Goal: Information Seeking & Learning: Learn about a topic

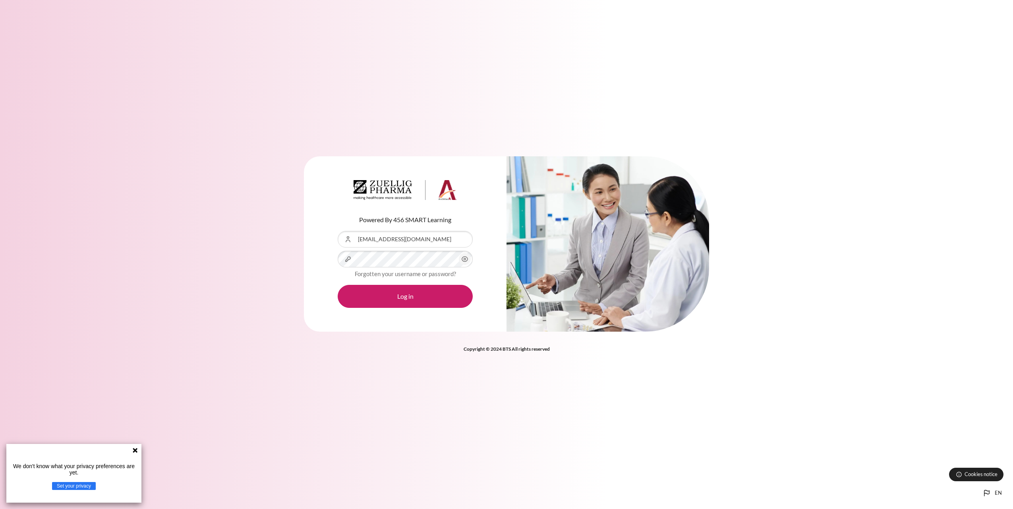
click at [338, 285] on button "Log in" at bounding box center [405, 296] width 135 height 23
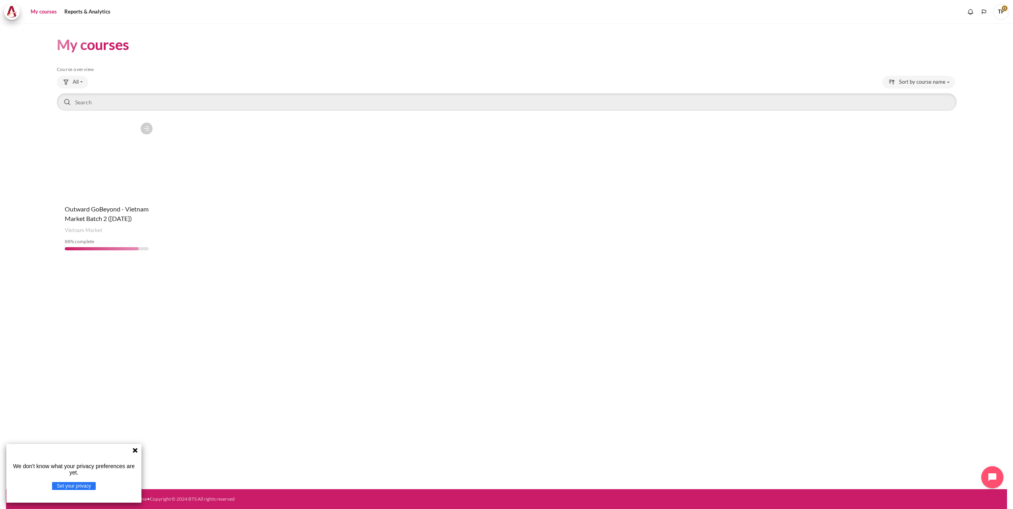
click at [104, 213] on h4 "Course name Outward GoBeyond - Vietnam Market Batch 2 ([DATE])" at bounding box center [107, 213] width 84 height 19
click at [116, 146] on figure "Content" at bounding box center [107, 158] width 100 height 79
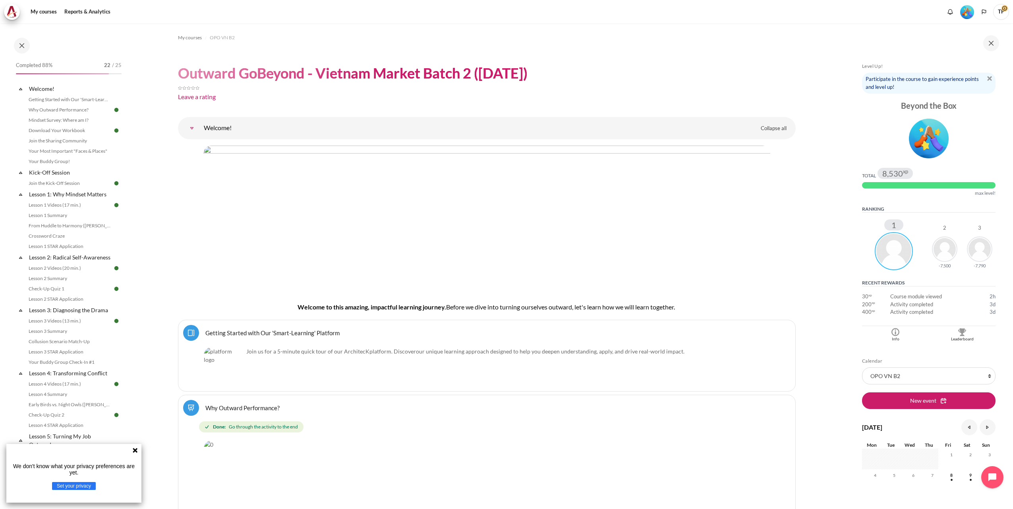
click at [134, 450] on icon at bounding box center [135, 450] width 5 height 5
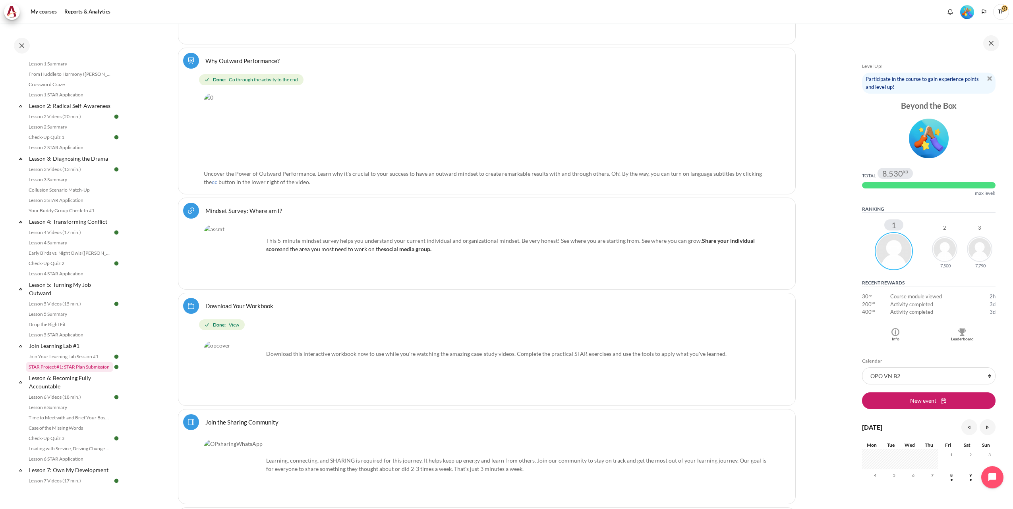
scroll to position [251, 0]
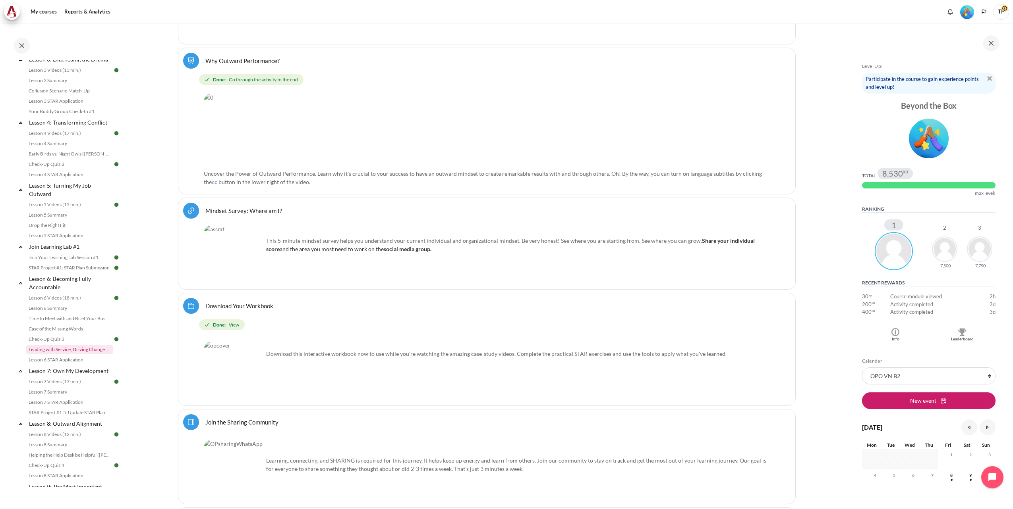
click at [54, 355] on link "Leading with Service, Driving Change (Pucknalin's Story)" at bounding box center [69, 350] width 87 height 10
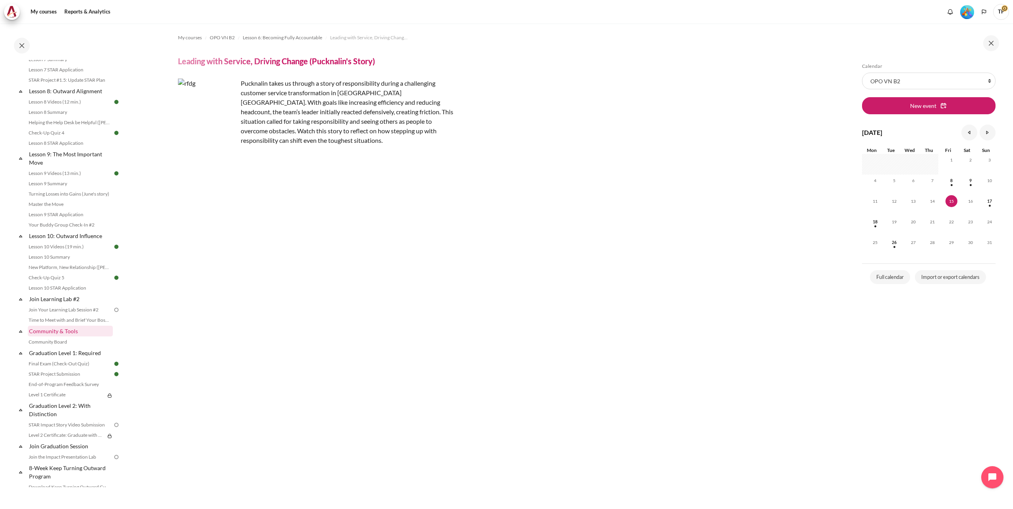
scroll to position [683, 0]
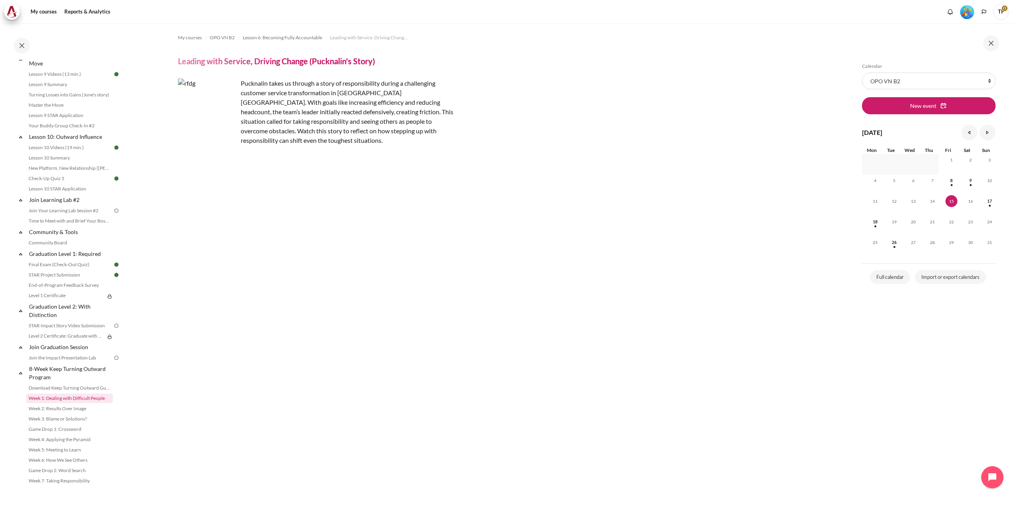
click at [64, 403] on link "Week 1: Dealing with Difficult People" at bounding box center [69, 399] width 87 height 10
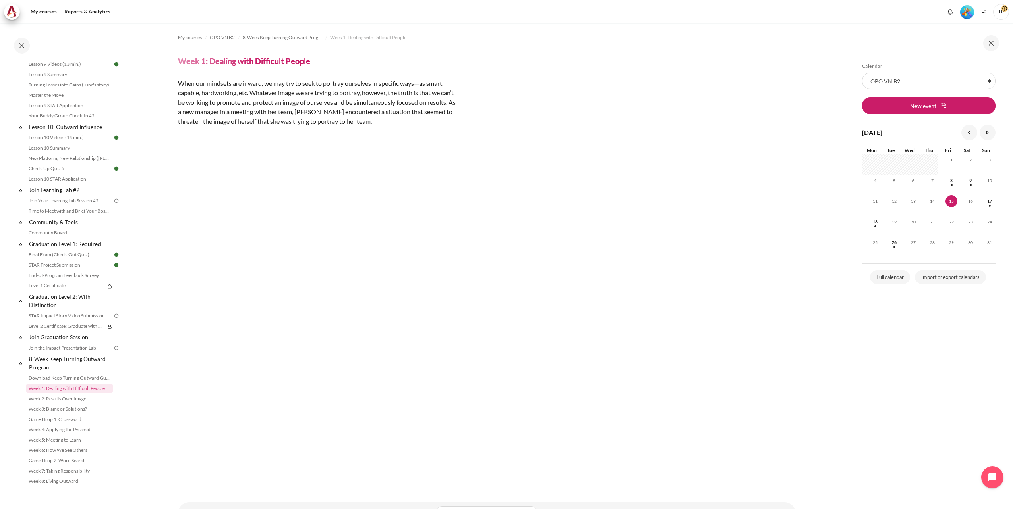
scroll to position [33, 0]
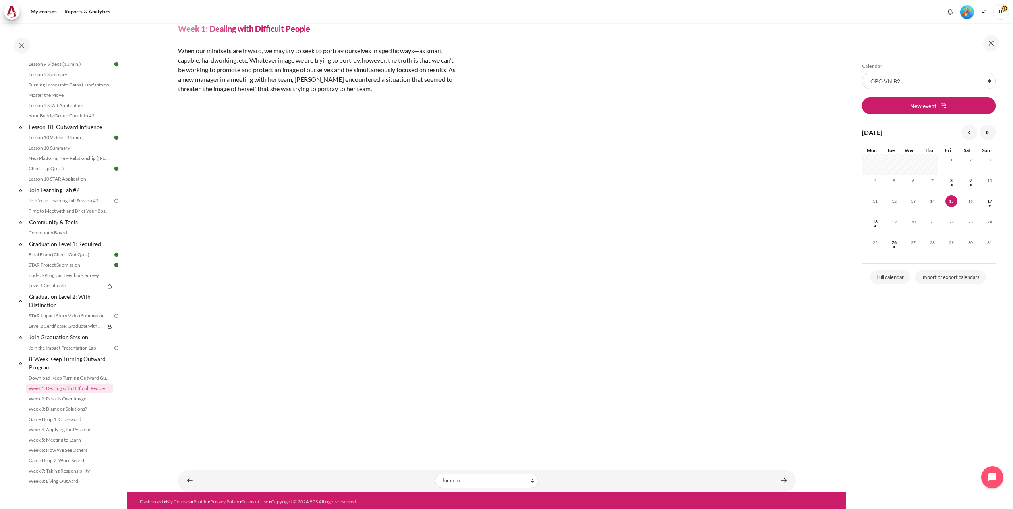
click at [840, 412] on section "My courses OPO VN B2 8-Week Keep Turning Outward Program Week 1: Dealing with D…" at bounding box center [486, 242] width 719 height 502
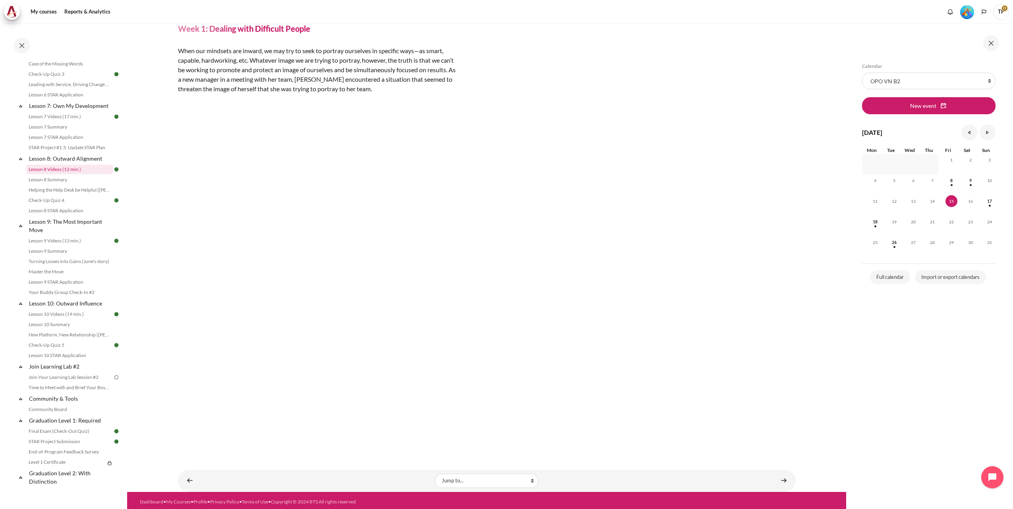
scroll to position [461, 0]
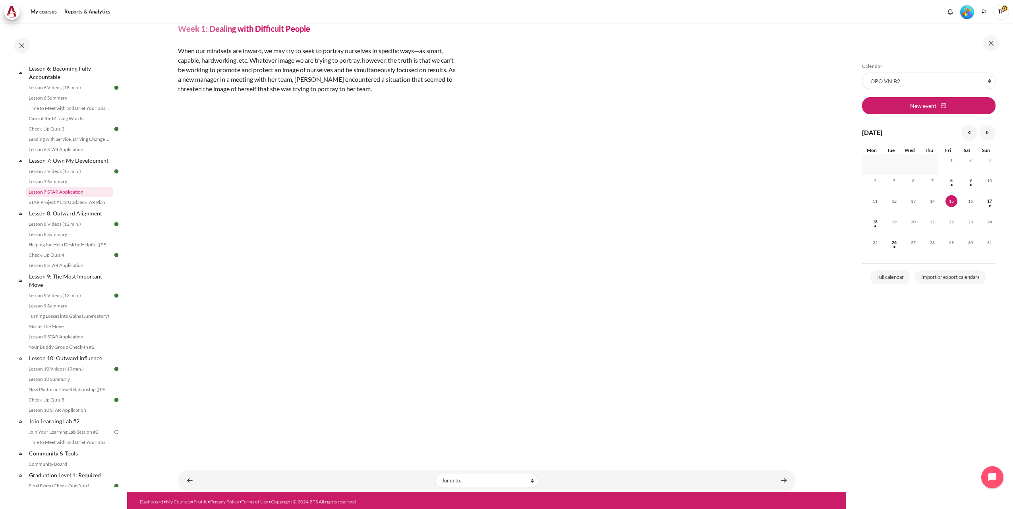
click at [62, 197] on link "Lesson 7 STAR Application" at bounding box center [69, 192] width 87 height 10
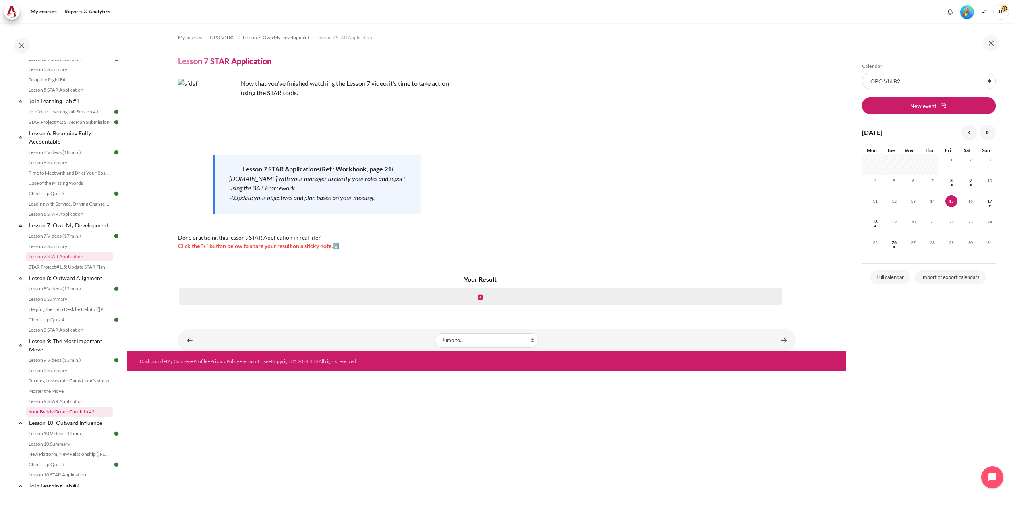
scroll to position [645, 0]
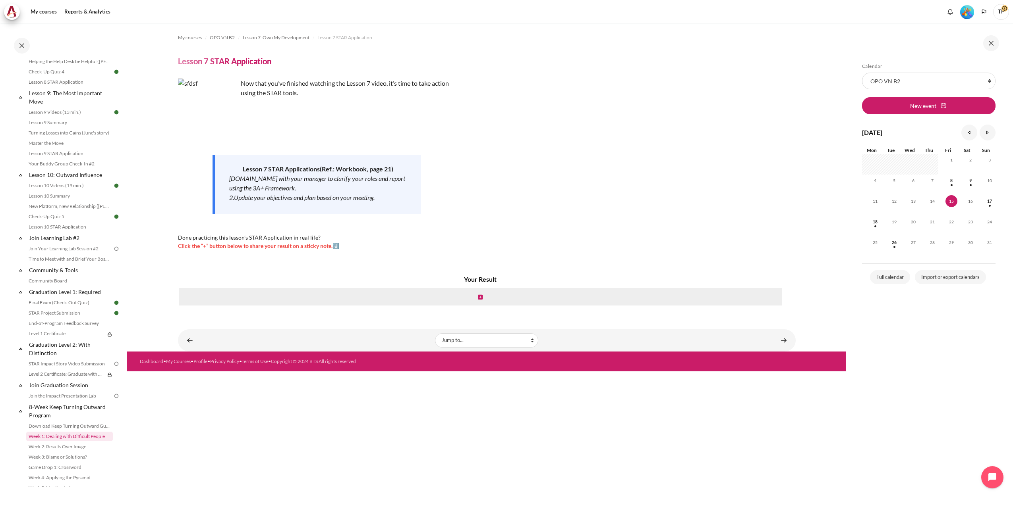
click at [66, 442] on link "Week 1: Dealing with Difficult People" at bounding box center [69, 437] width 87 height 10
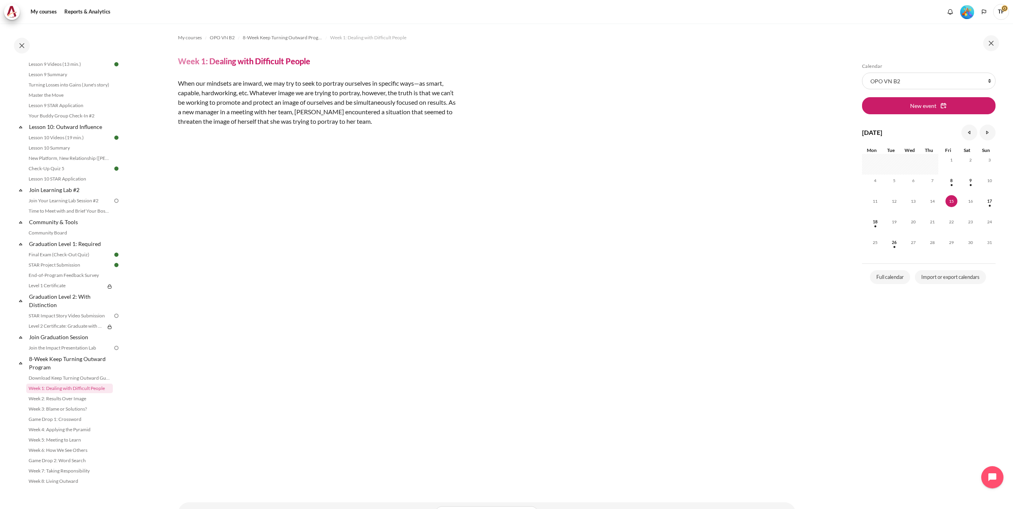
scroll to position [33, 0]
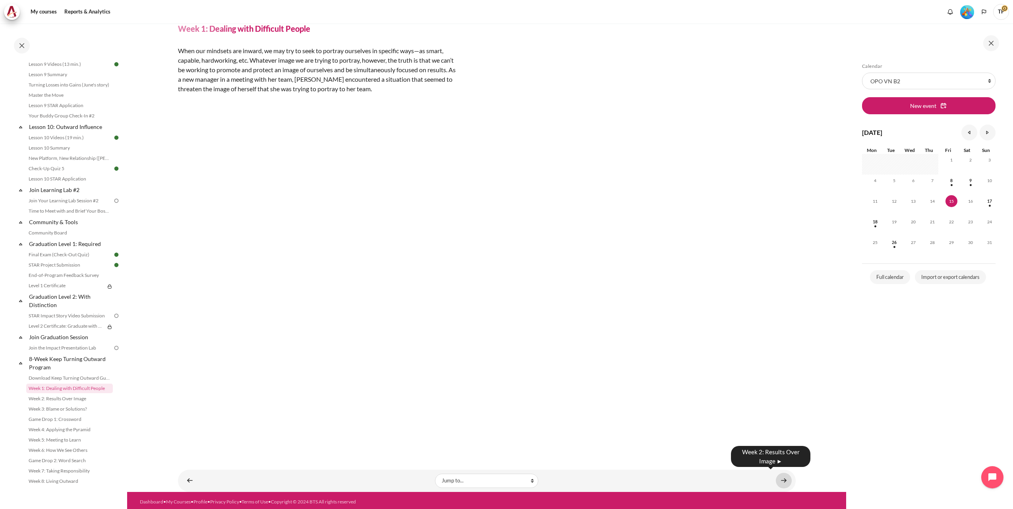
click at [778, 480] on link "Content" at bounding box center [784, 480] width 16 height 15
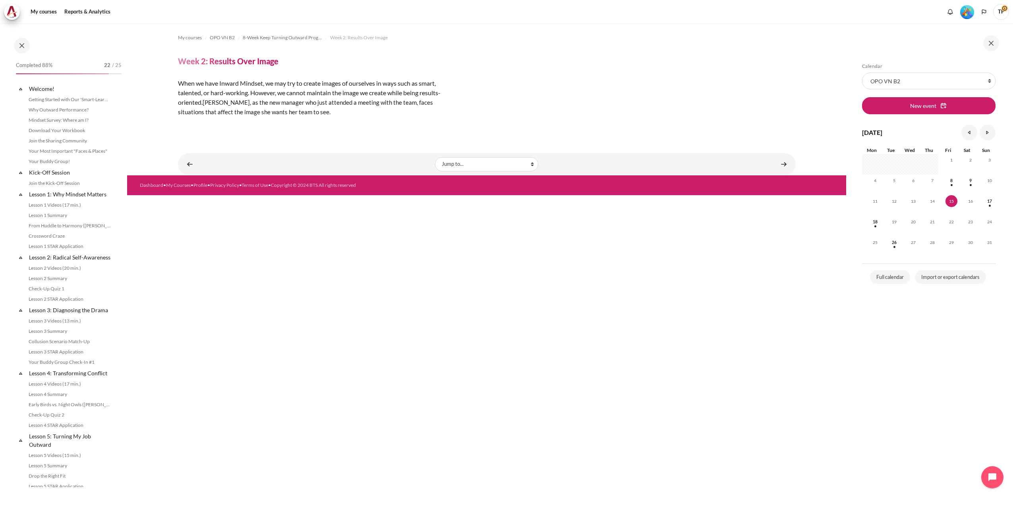
scroll to position [710, 0]
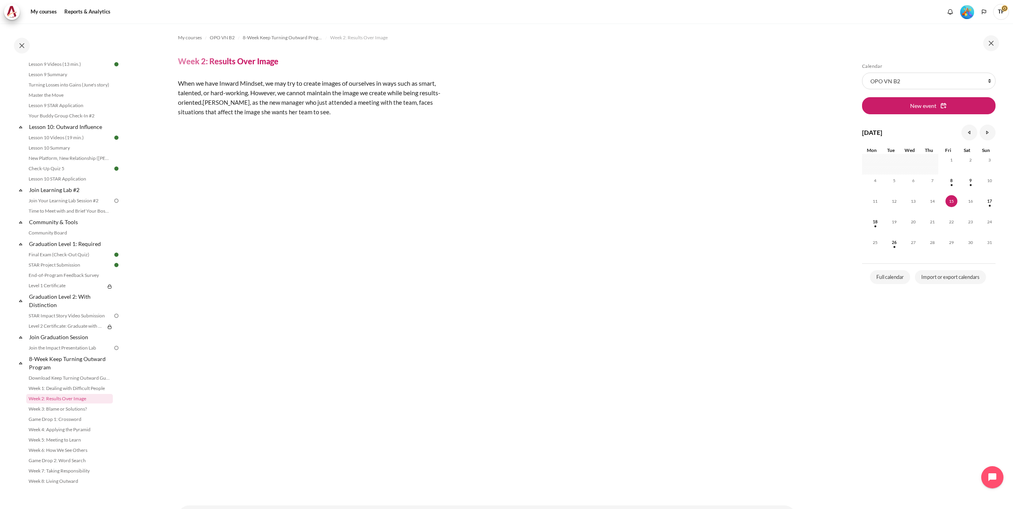
click at [832, 482] on section "My courses OPO VN B2 8-Week Keep Turning Outward Program Week 2: Results Over I…" at bounding box center [486, 275] width 719 height 505
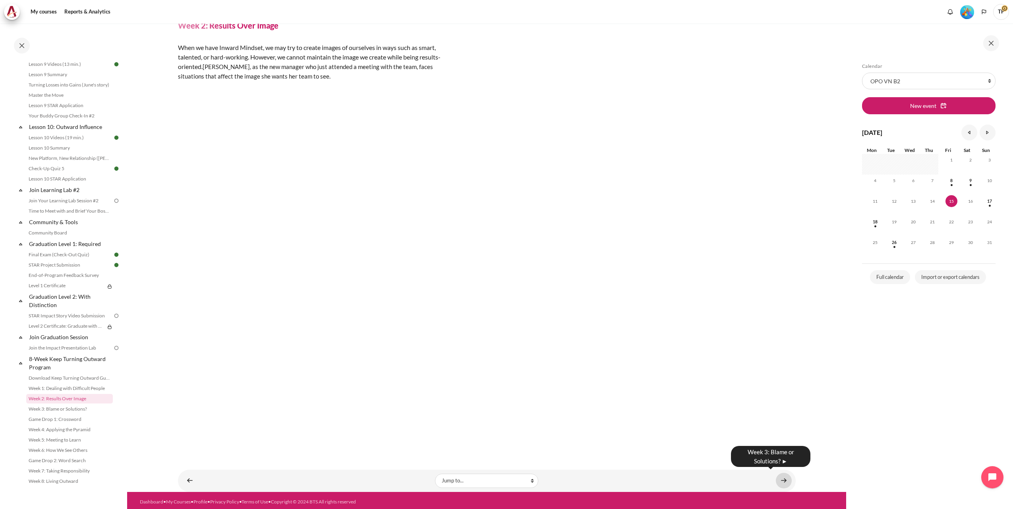
click at [776, 479] on link "Content" at bounding box center [784, 480] width 16 height 15
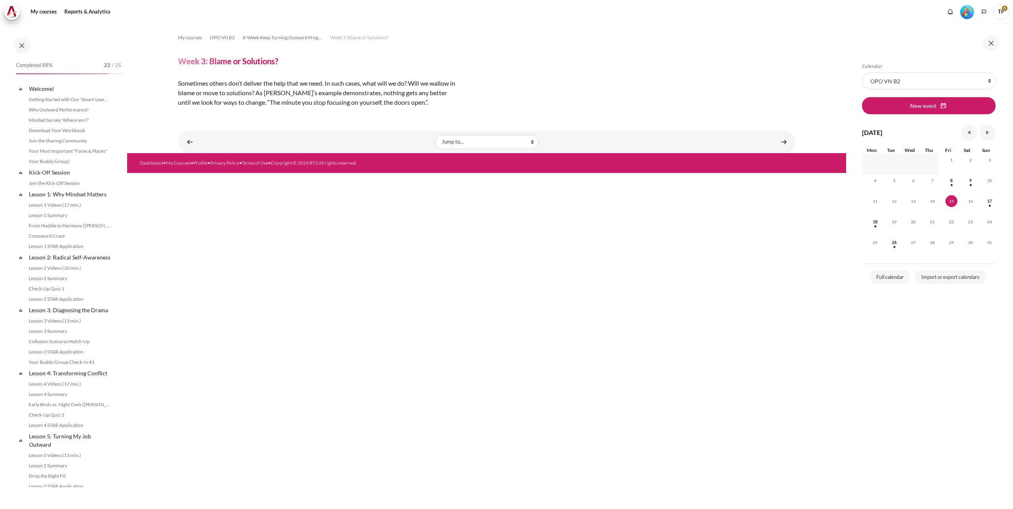
scroll to position [710, 0]
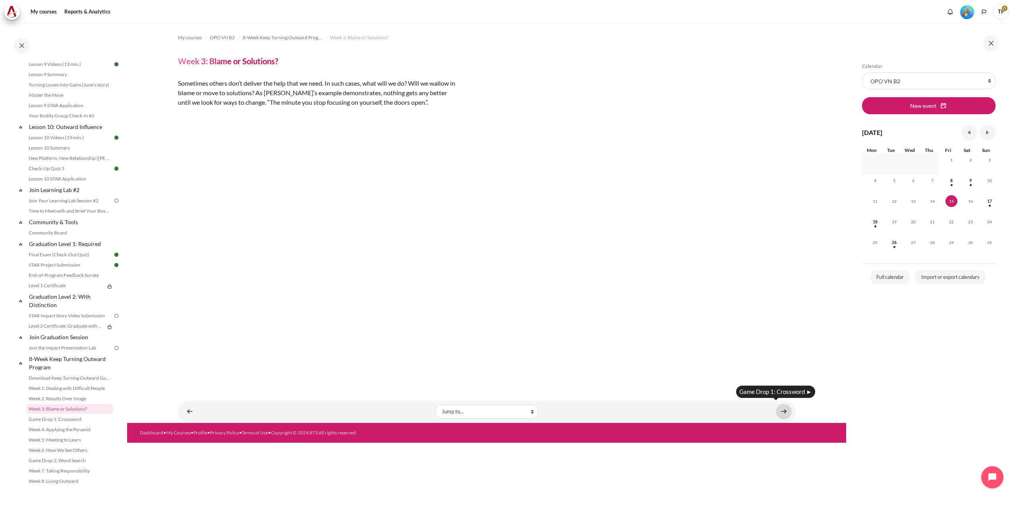
click at [785, 410] on link "Content" at bounding box center [784, 411] width 16 height 15
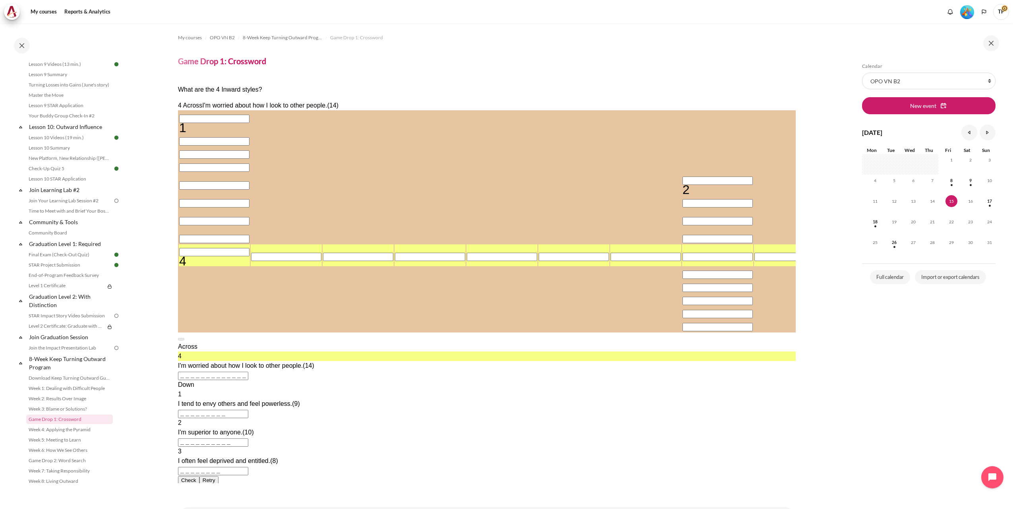
click at [216, 257] on input "Row 9, Column 1. 4 Across. I'm worried about how I look to other people., Lette…" at bounding box center [214, 252] width 70 height 8
click at [218, 115] on input "Crossword grid. Use arrow keys to navigate and keyboard to enter characters. Us…" at bounding box center [214, 119] width 70 height 8
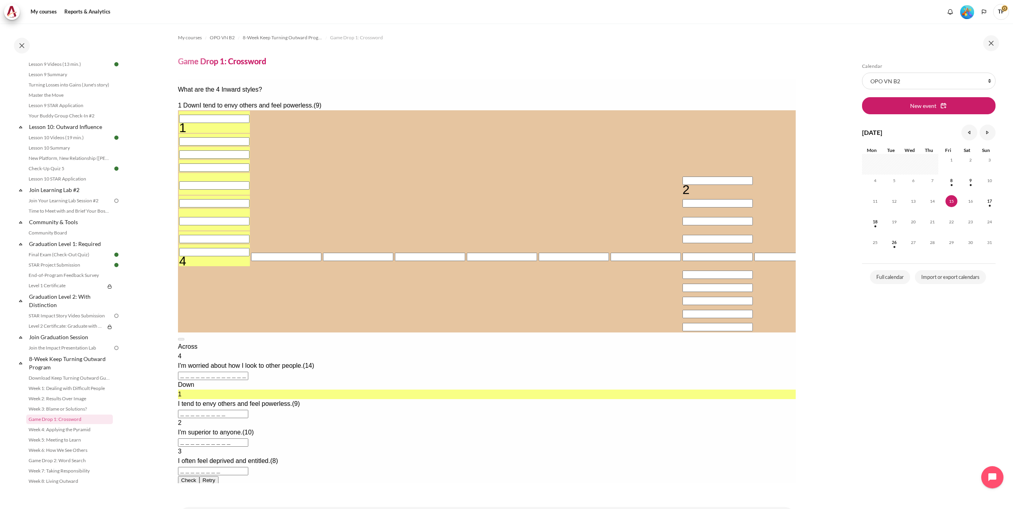
type input "V＿＿＿＿＿＿＿＿"
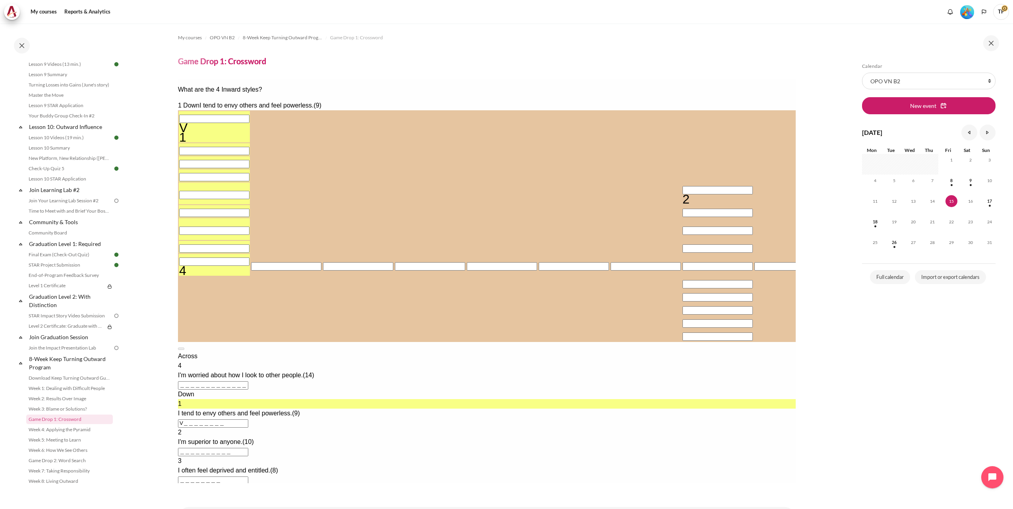
type input "VI＿＿＿＿＿＿＿"
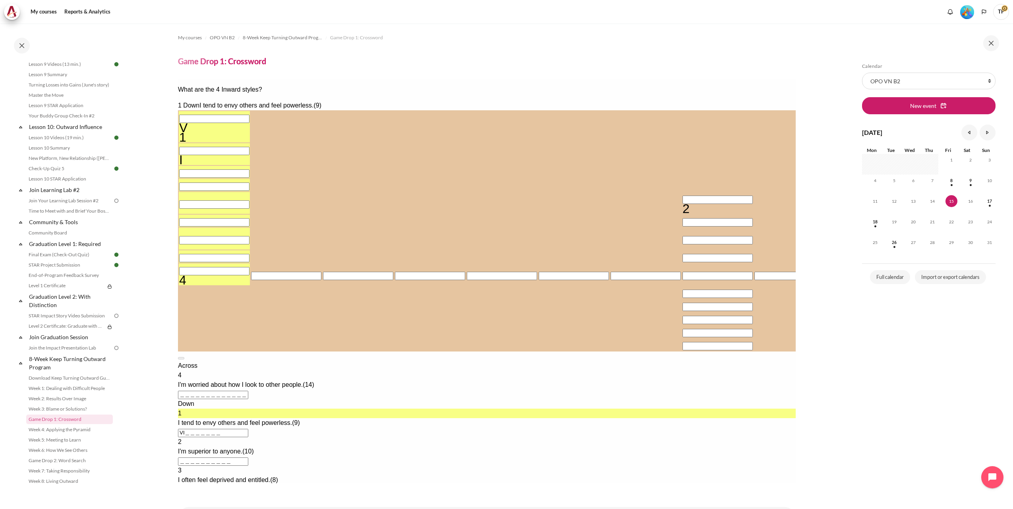
type input "VIC＿＿＿＿＿＿"
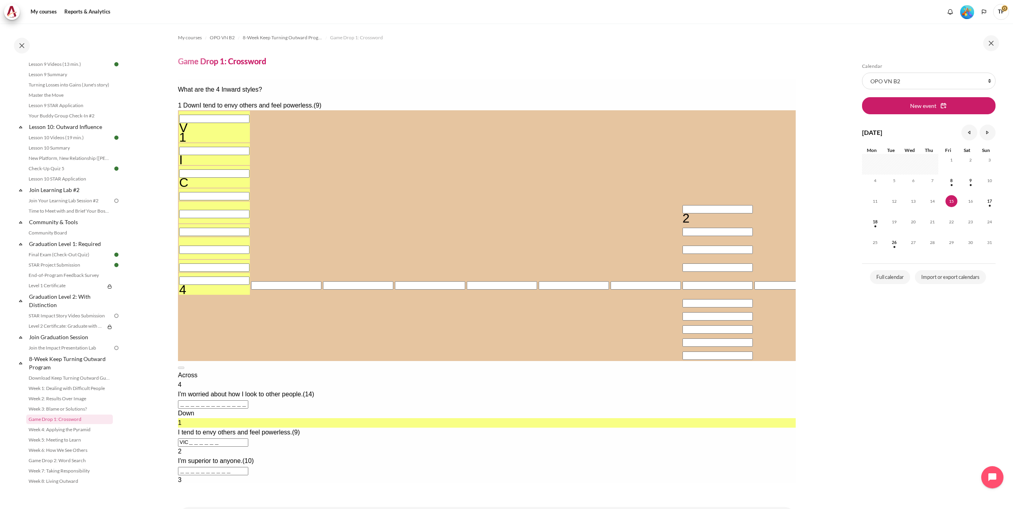
type input "VICT＿＿＿＿＿"
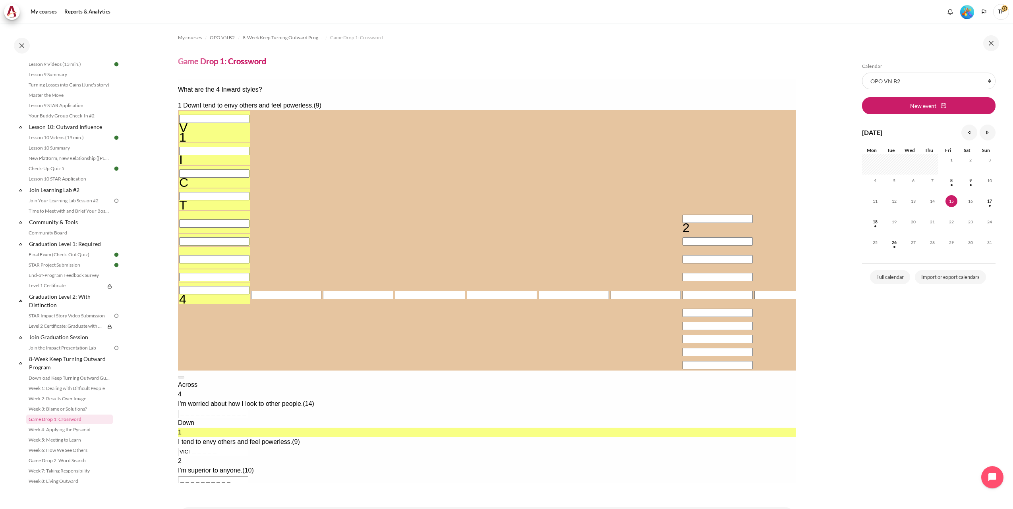
type input "VICTI＿＿＿＿"
type input "VICTIM＿＿＿"
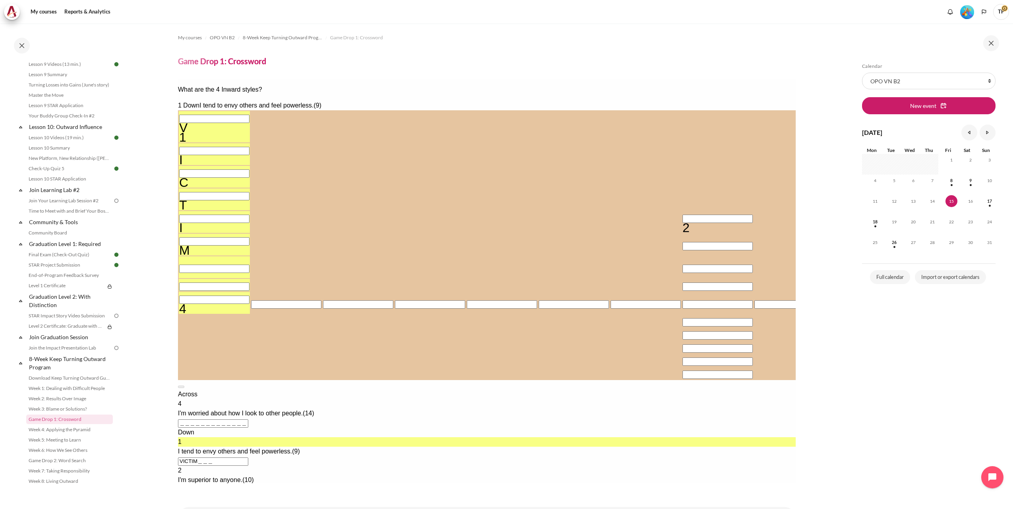
type input "VICTIMH＿＿"
type input "VICTIMHO＿"
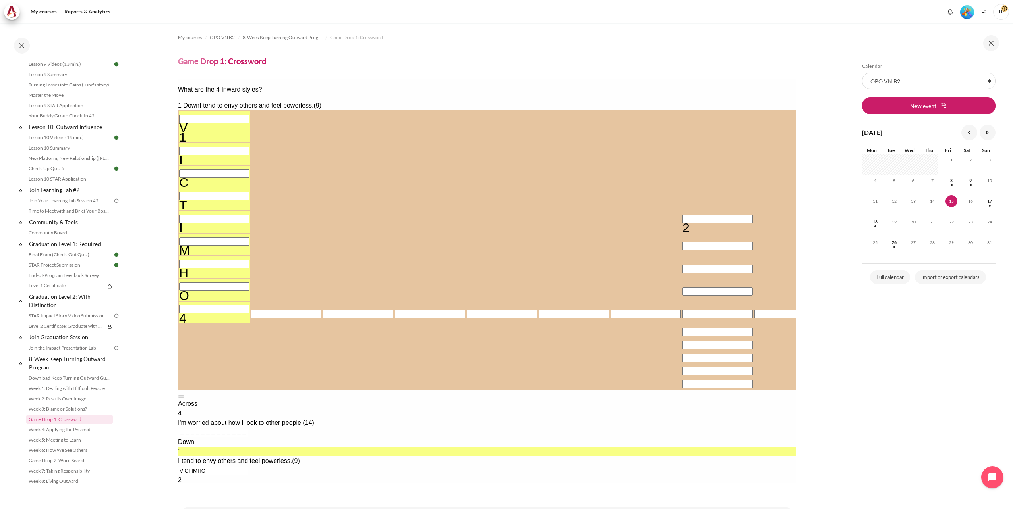
type input "O＿＿＿＿＿＿＿＿＿＿＿＿＿"
type input "VICTIMHOO"
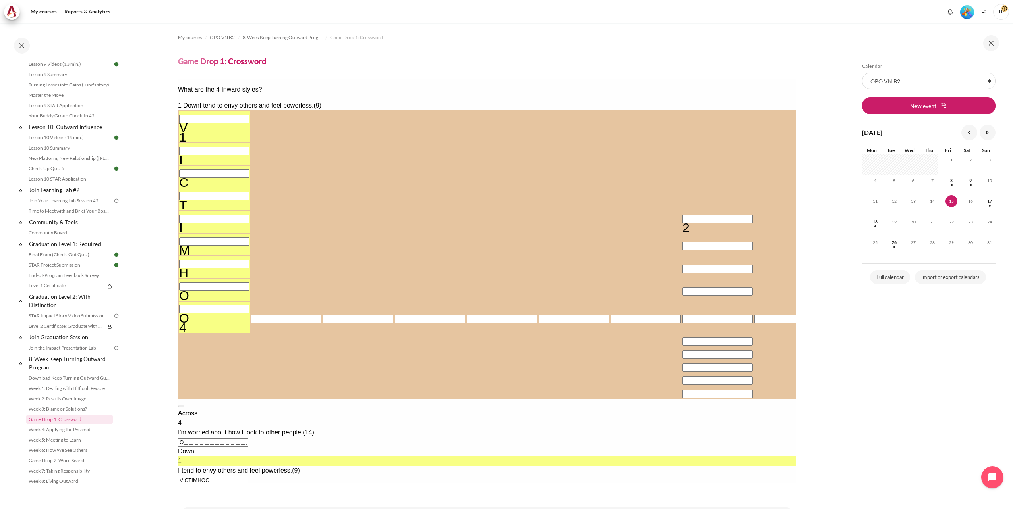
type input "D＿＿＿＿＿＿＿＿＿＿＿＿＿"
type input "VICTIMHOD"
type input "＿＿＿＿＿＿＿＿＿＿＿＿＿＿"
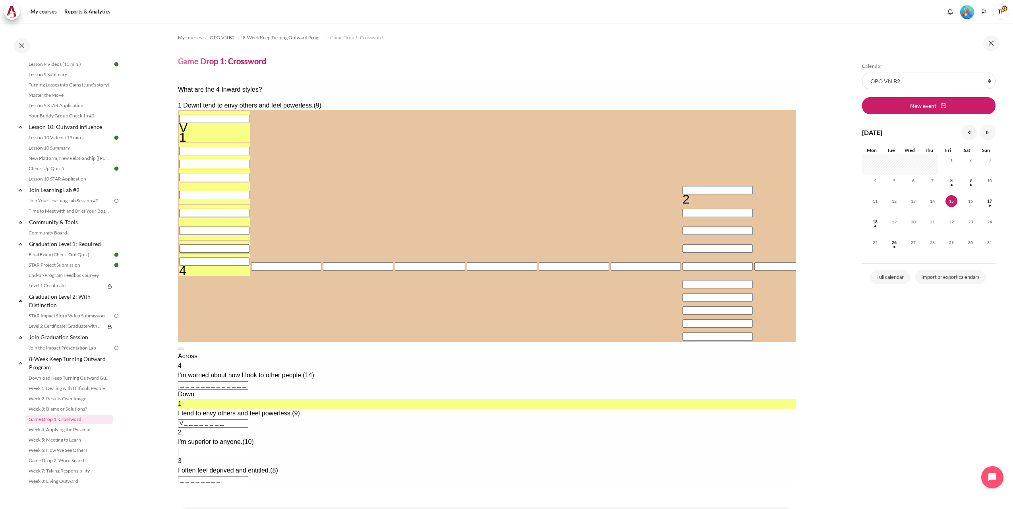
type input "＿＿＿＿＿＿＿＿＿"
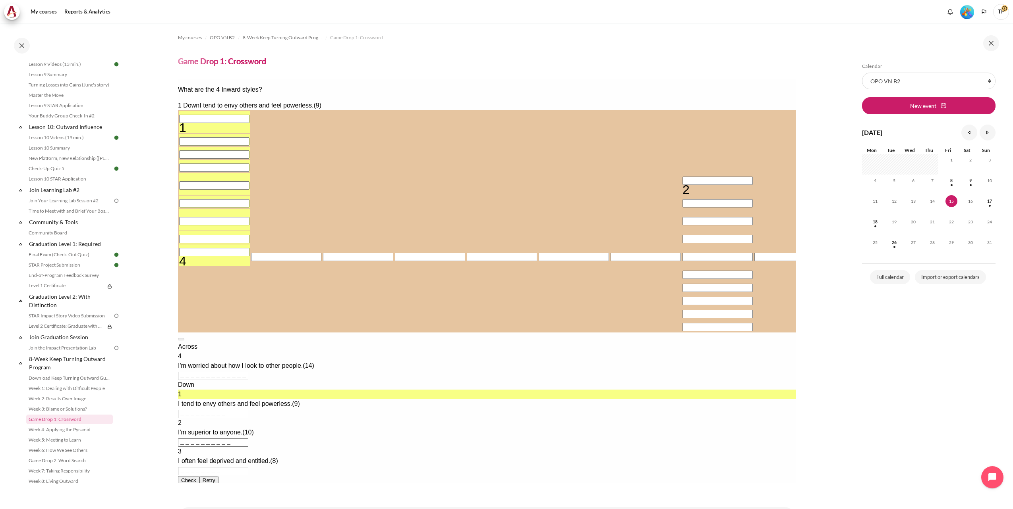
click at [205, 115] on input "Row 1, Column 1. 1 Down. I tend to envy others and feel powerless., Letter 1 of…" at bounding box center [214, 119] width 70 height 8
type input "B＿＿＿＿＿＿＿＿"
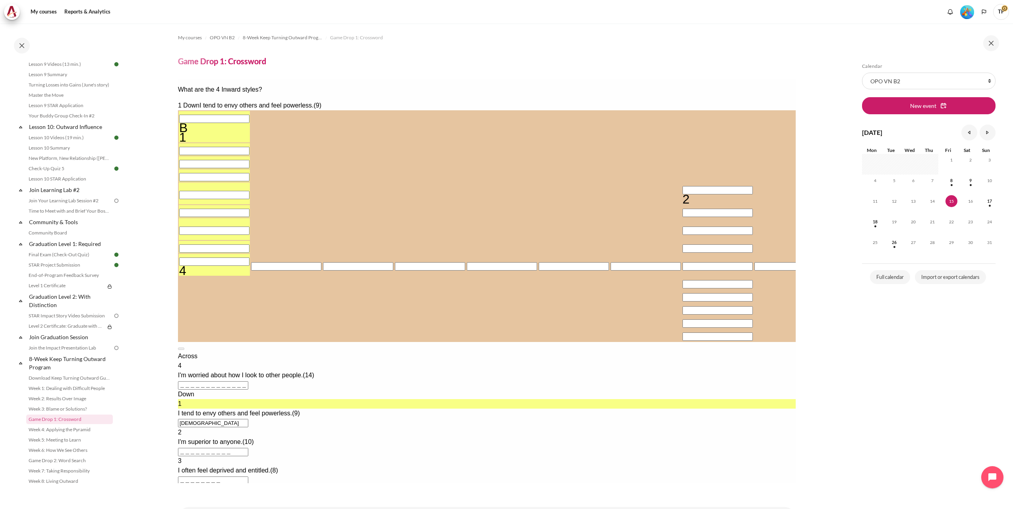
type input "BE＿＿＿＿＿＿＿"
type input "BET＿＿＿＿＿＿"
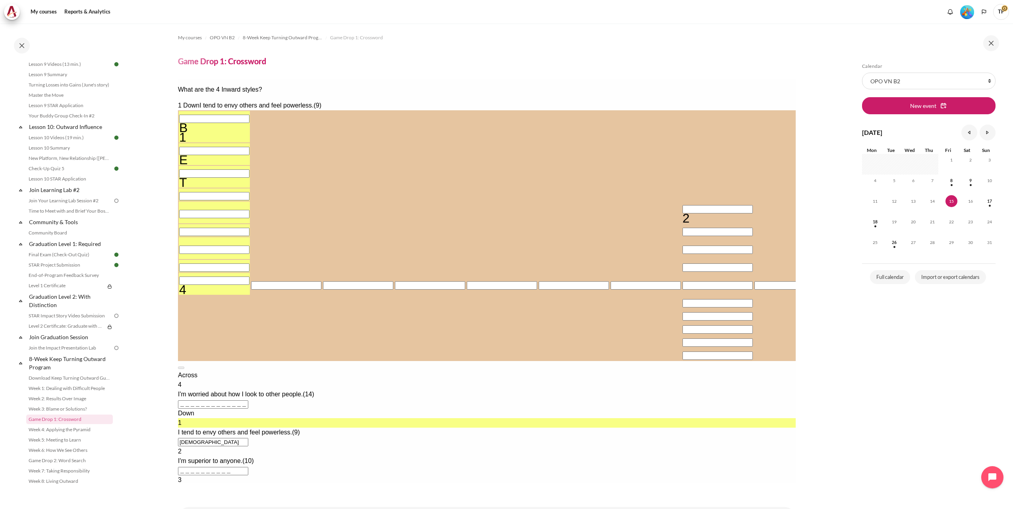
type input "BETT＿＿＿＿＿"
type input "BETTE＿＿＿＿"
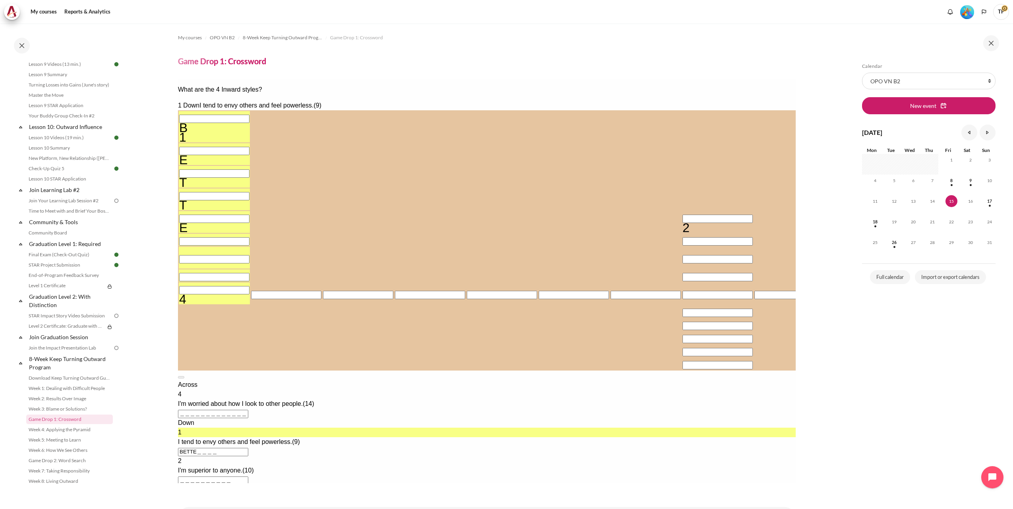
type input "BETTER＿＿＿"
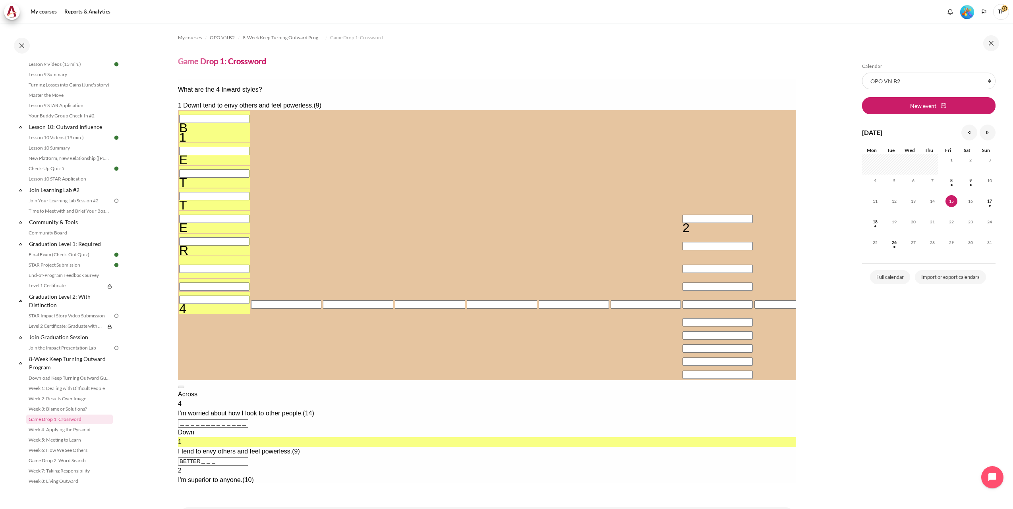
type input "BETTERT＿＿"
type input "BETTERTH＿"
type input "A＿＿＿＿＿＿＿＿＿＿＿＿＿"
type input "BETTERTHA"
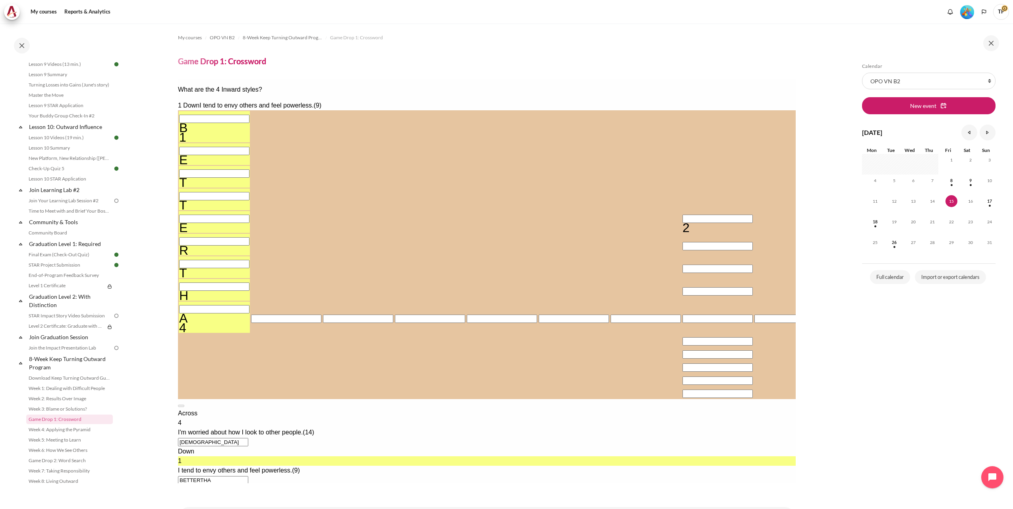
type input "N＿＿＿＿＿＿＿＿＿＿＿＿＿"
type input "BETTERTHN"
type input "＿＿＿＿＿＿＿＿＿＿＿＿＿＿"
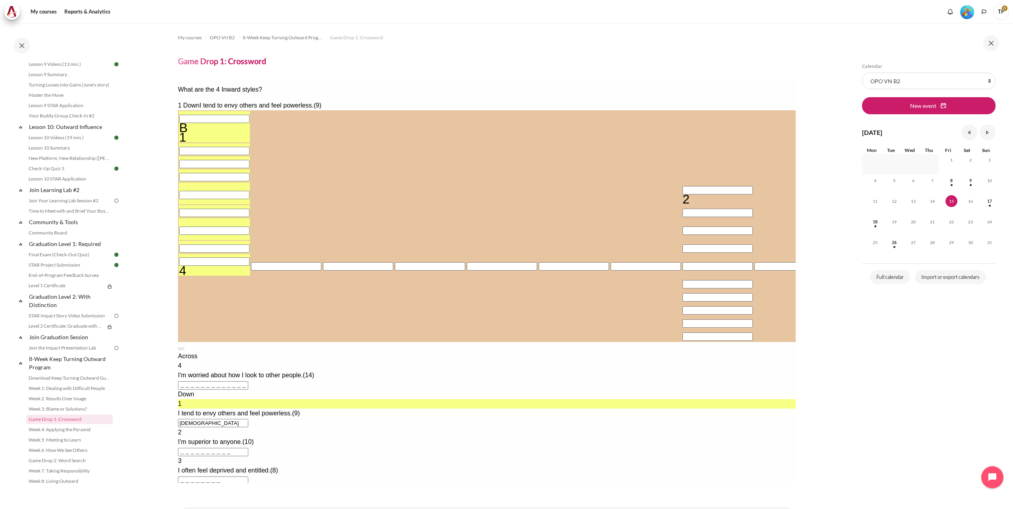
type input "＿＿＿＿＿＿＿＿＿"
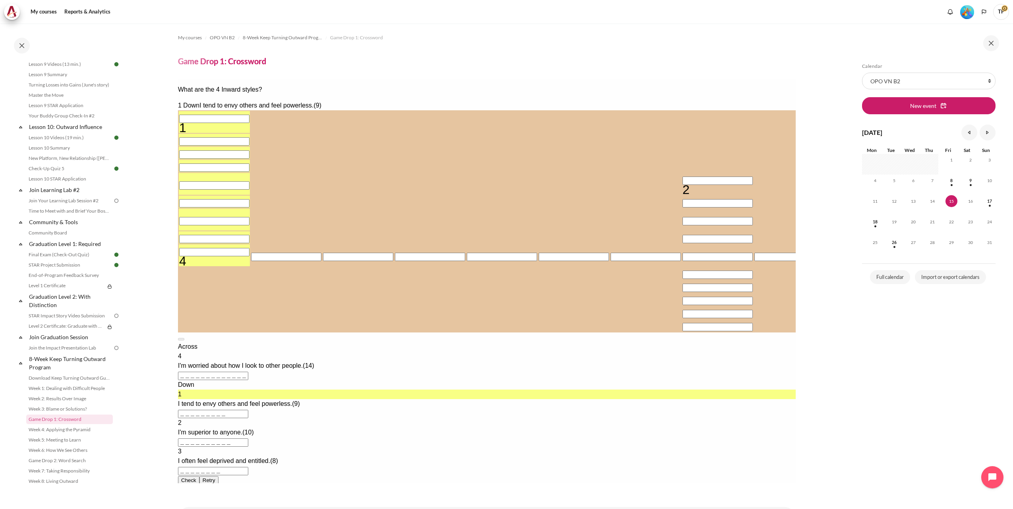
click at [220, 115] on input "Row 1, Column 1. 1 Down. I tend to envy others and feel powerless., Letter 1 of…" at bounding box center [214, 119] width 70 height 8
type input "Ư＿＿＿＿＿＿＿＿"
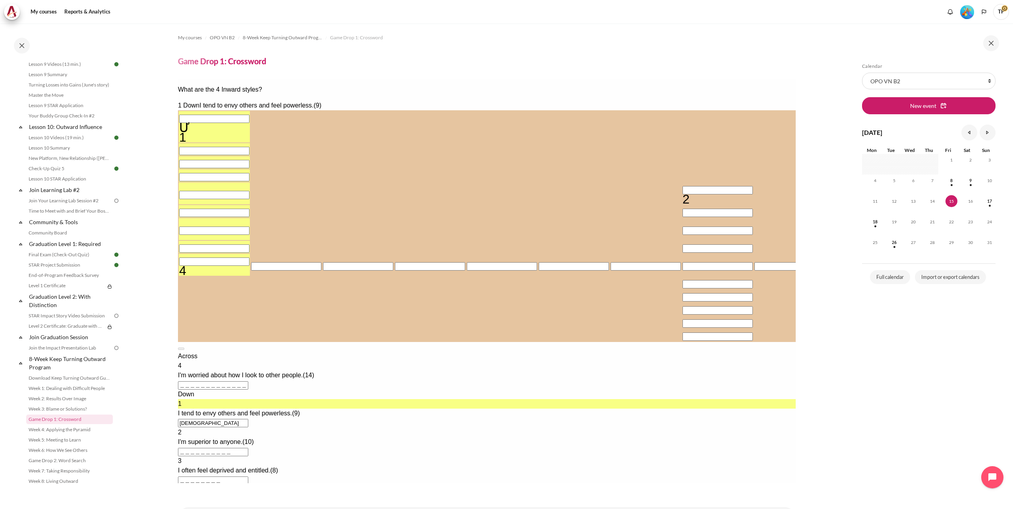
type input "ƯO＿＿＿＿＿＿＿"
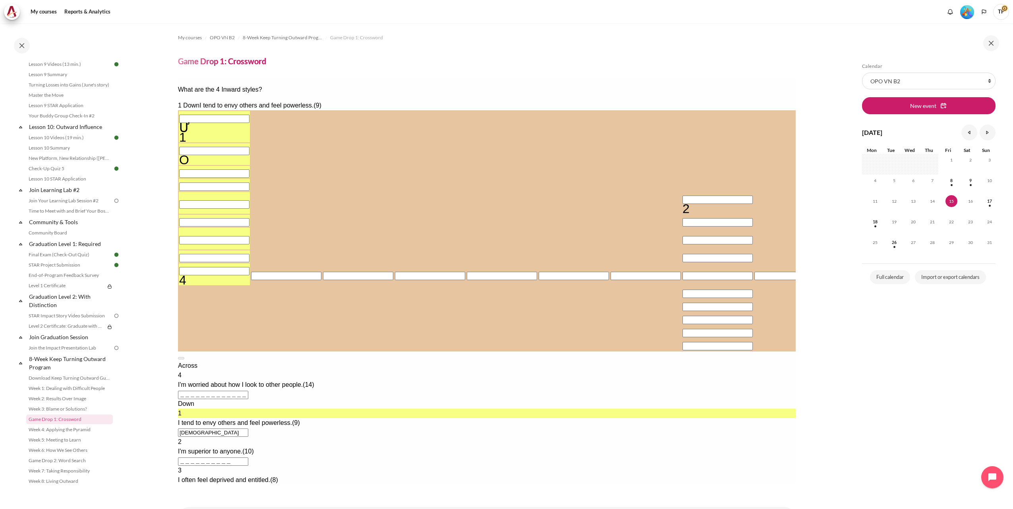
type input "ƯOO＿＿＿＿＿＿"
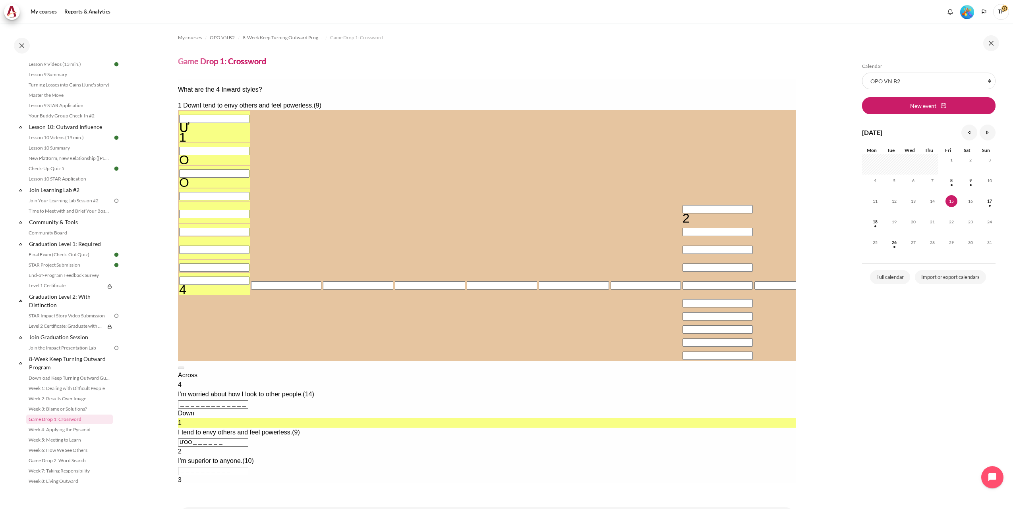
click at [220, 123] on div "Ư" at bounding box center [214, 128] width 70 height 10
type input "ƯWO＿＿＿＿＿＿"
type input "＿WO＿＿＿＿＿＿"
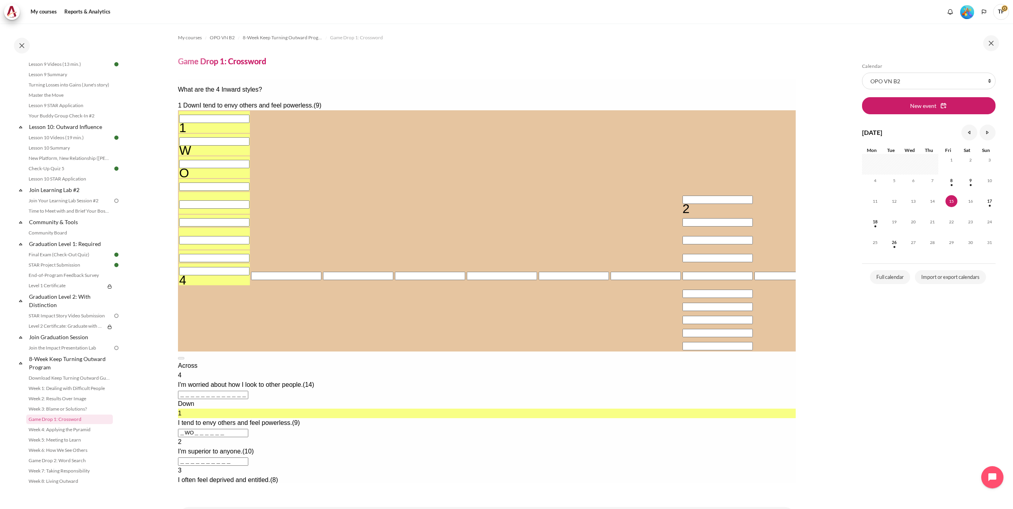
type input "ƯWO＿＿＿＿＿＿"
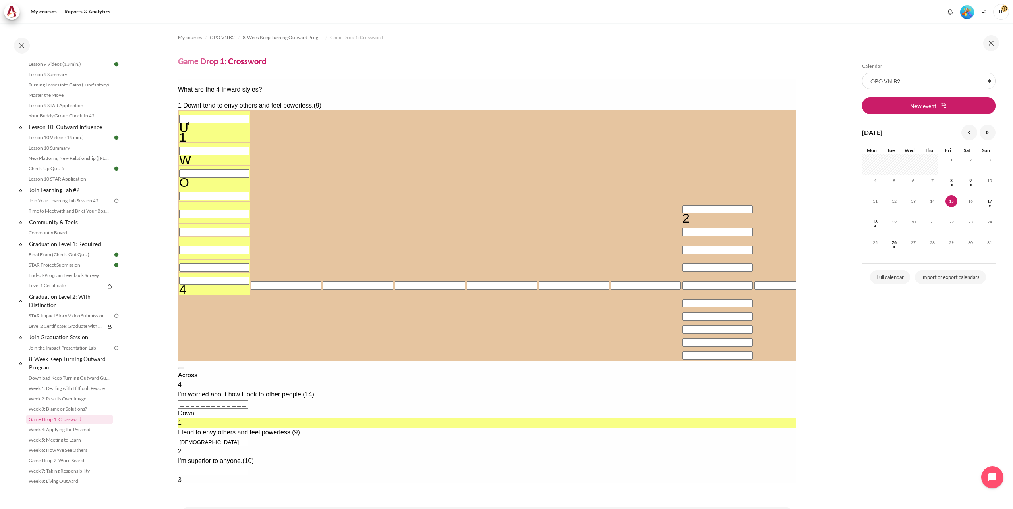
type input "＿WO＿＿＿＿＿＿"
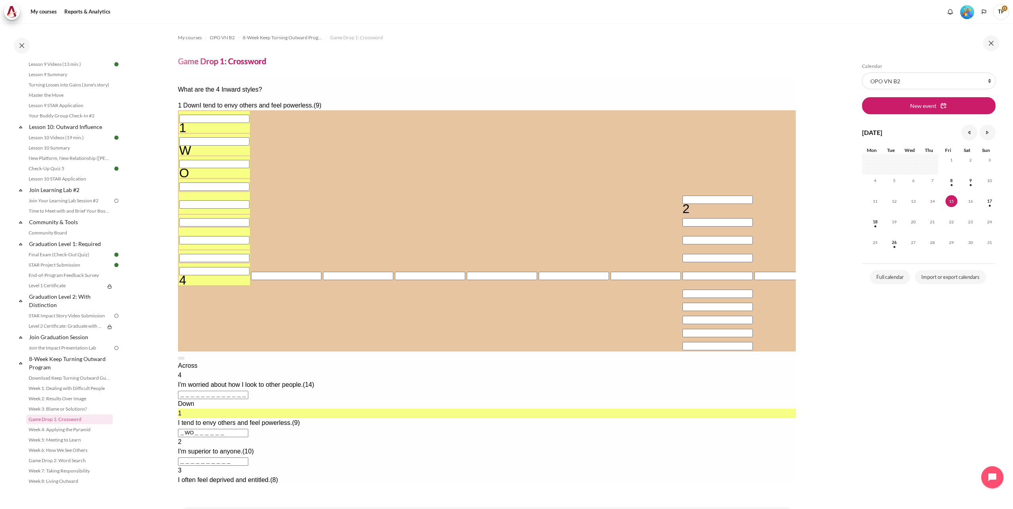
click at [210, 115] on input "Row 1, Column 1. 1 Down. I tend to envy others and feel powerless., Letter 1 of…" at bounding box center [214, 119] width 70 height 8
type input "WWO＿＿＿＿＿＿"
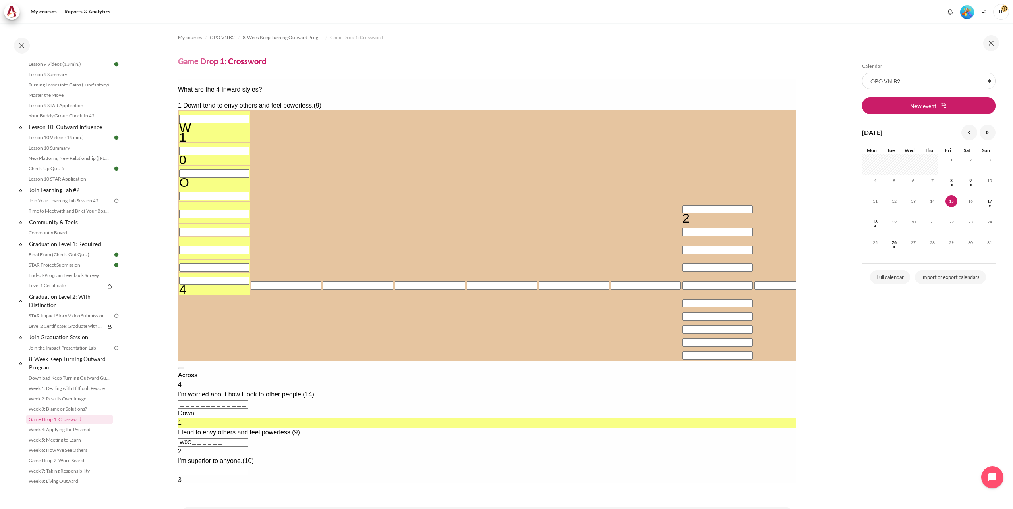
type input "W0＿＿＿＿＿＿＿"
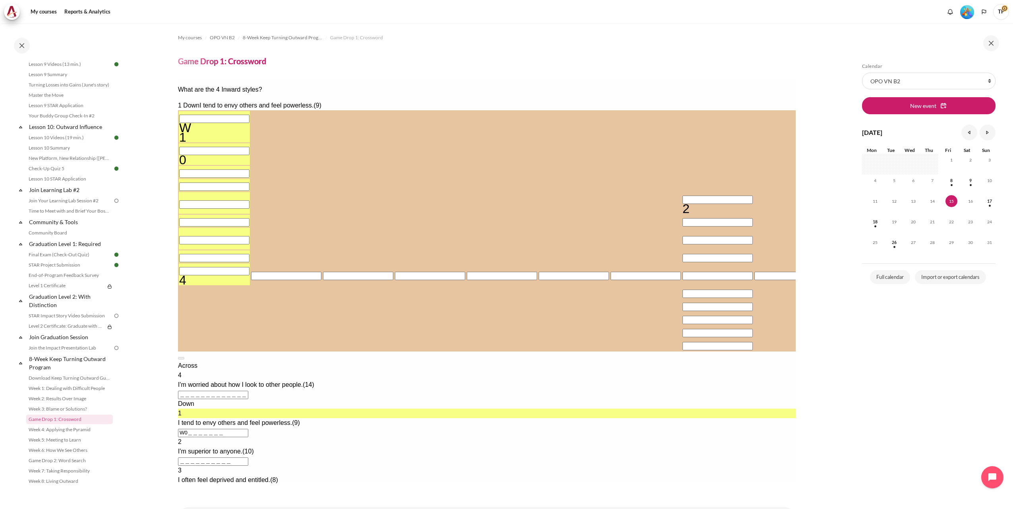
type input "WO＿＿＿＿＿＿＿"
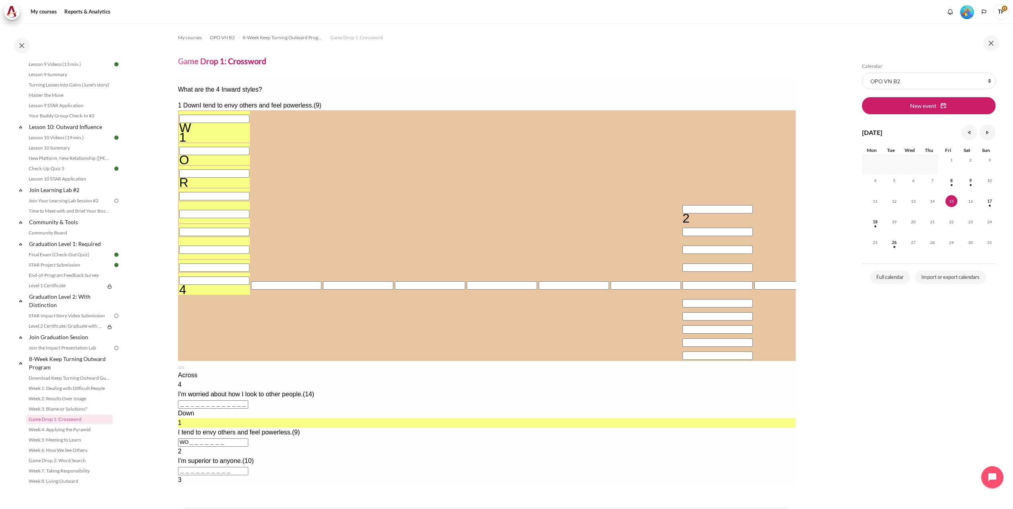
type input "WOR＿＿＿＿＿＿"
type input "WORS＿＿＿＿＿"
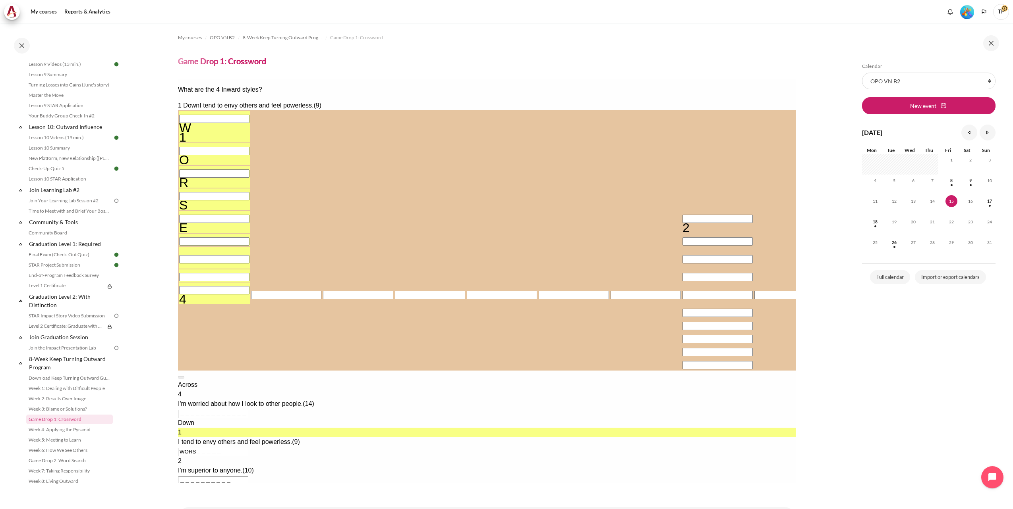
type input "WORSE＿＿＿＿"
type input "WORSET＿＿＿"
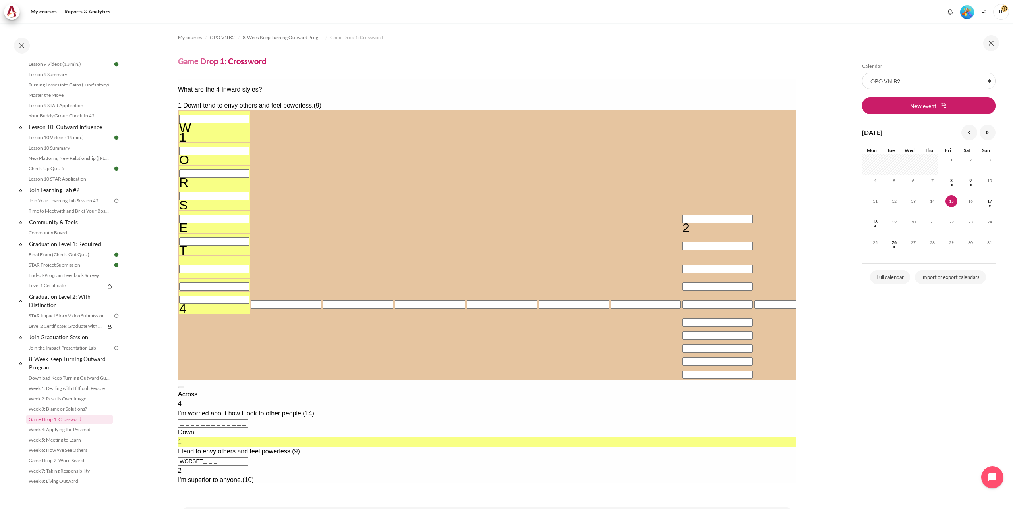
type input "WORSETH＿＿"
type input "WORSETHA＿"
type input "N＿＿＿＿＿＿＿＿＿＿＿＿＿"
type input "WORSETHAN"
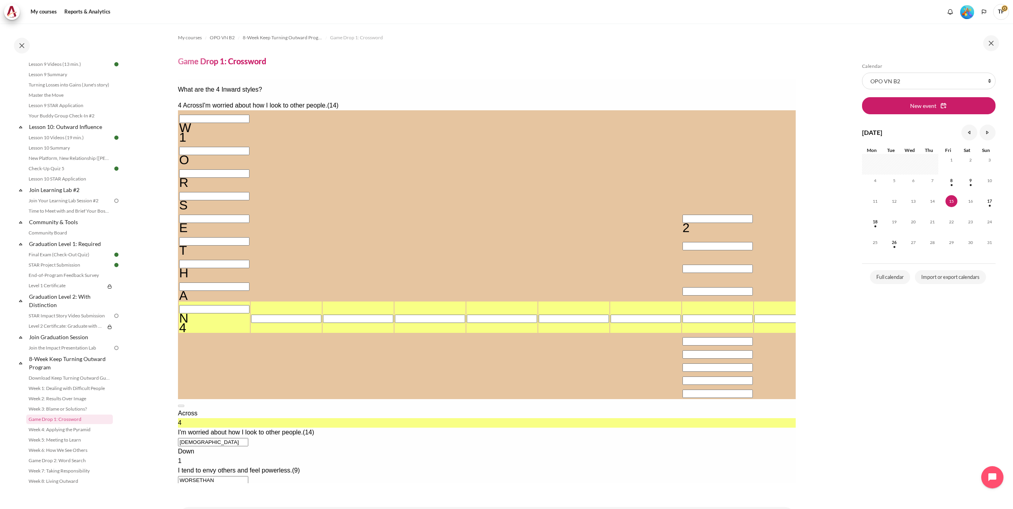
type input "NE＿＿＿＿＿＿＿＿＿＿＿＿"
type input "NEE＿＿＿＿＿＿＿＿＿＿＿"
type input "NEED＿＿＿＿＿＿＿＿＿＿"
type input "NEEDT＿＿＿＿＿＿＿＿＿"
type input "NEEDTO＿＿＿＿＿＿＿＿"
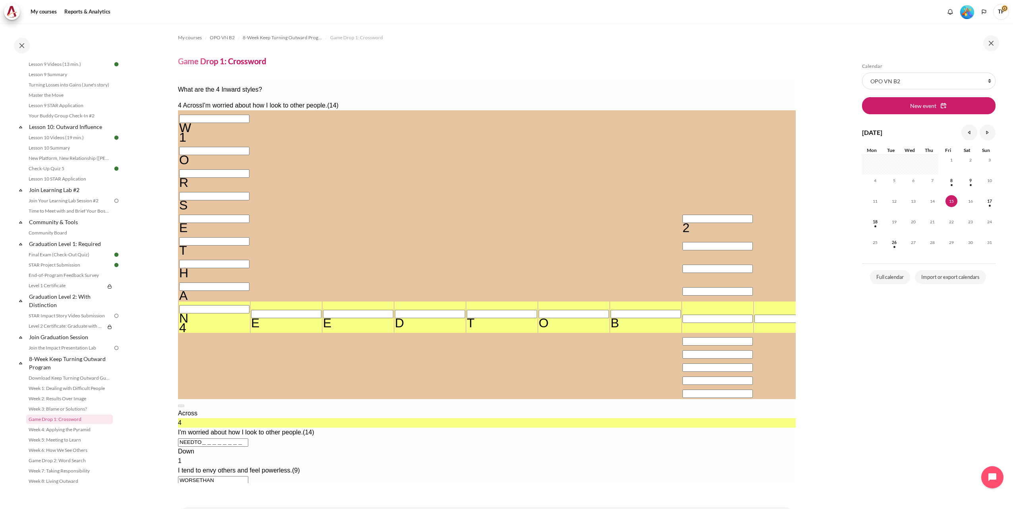
type input "NEEDTOB＿＿＿＿＿＿＿"
type input "NEEDTOBE＿＿＿＿＿＿"
type input "＿＿＿＿E＿＿＿＿＿"
type input "NEEDTOBES＿＿＿＿＿"
type input "NEEDTOBESE＿＿＿＿"
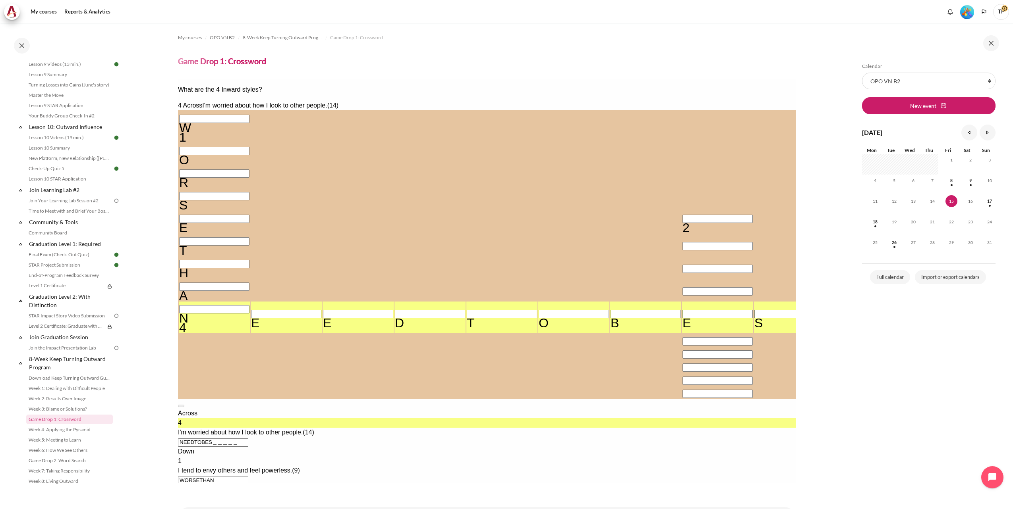
type input "＿＿E＿＿＿＿＿"
type input "NEEDTOBESEE＿＿＿"
type input "NEEDTOBESEEN＿＿"
type input "NEEDTOBESEENA＿"
type input "NEEDTOBESEENAS"
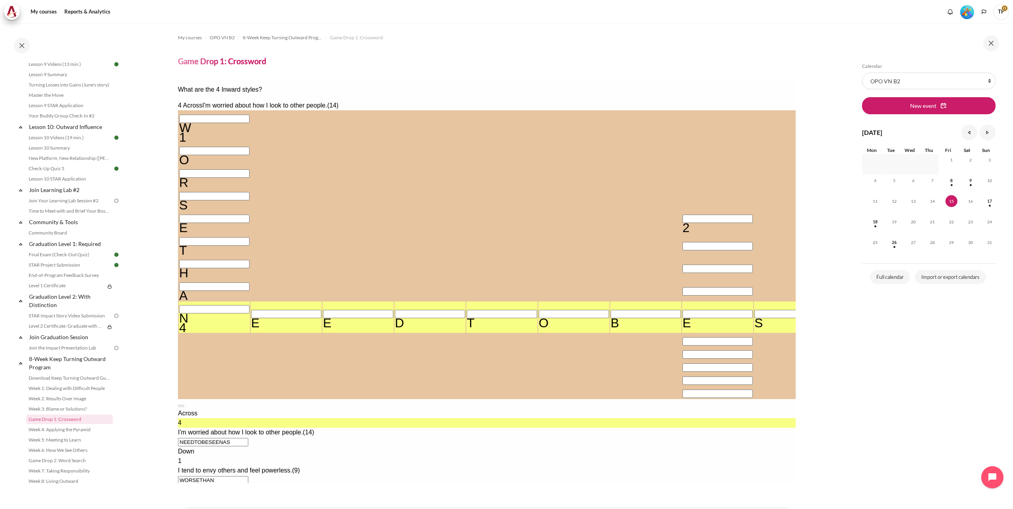
click at [682, 216] on input "Crossword grid. Use arrow keys to navigate and keyboard to enter characters. Us…" at bounding box center [717, 219] width 70 height 8
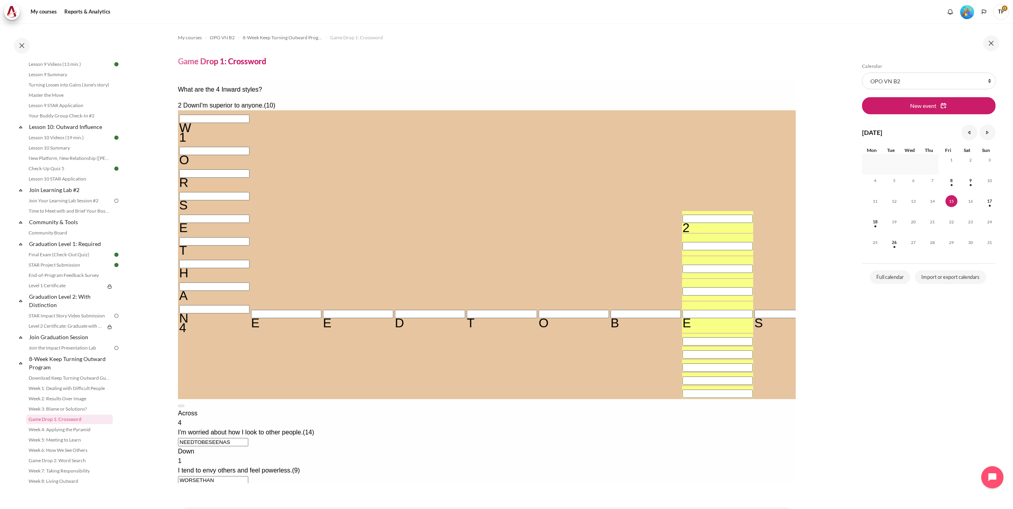
type input "B＿＿＿E＿＿＿＿＿"
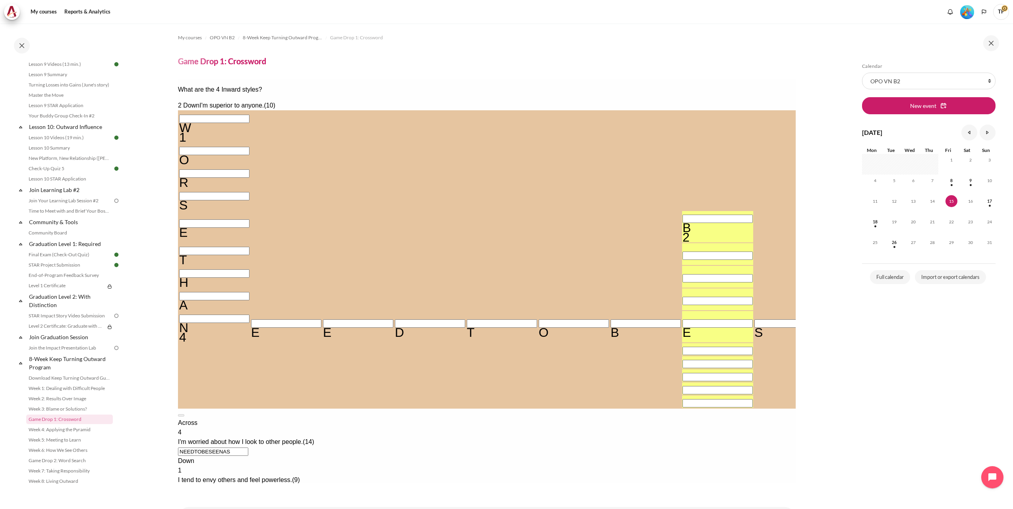
type input "BE＿＿E＿＿＿＿＿"
type input "BET＿E＿＿＿＿＿"
type input "BETTE＿＿＿＿＿"
type input "BETTER＿＿＿＿"
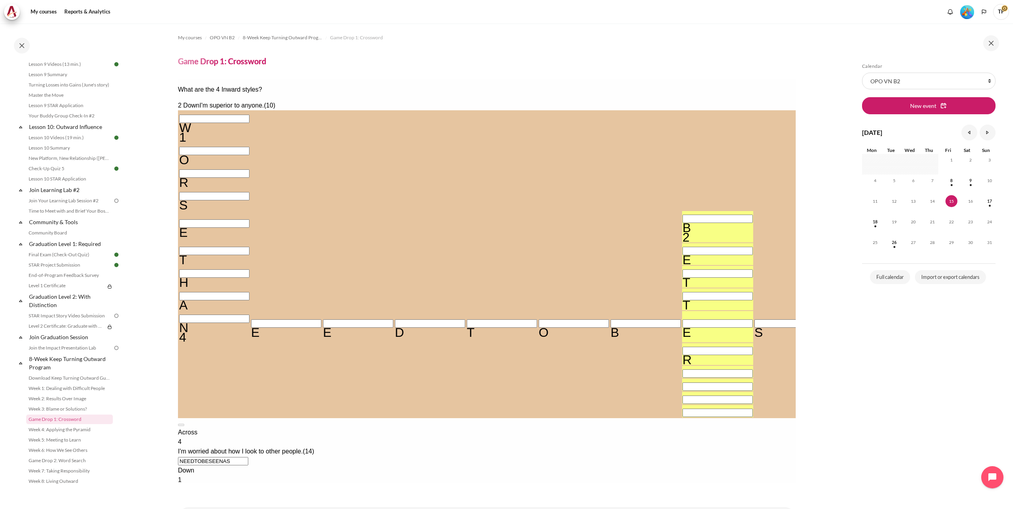
type input "BETTERT＿＿＿"
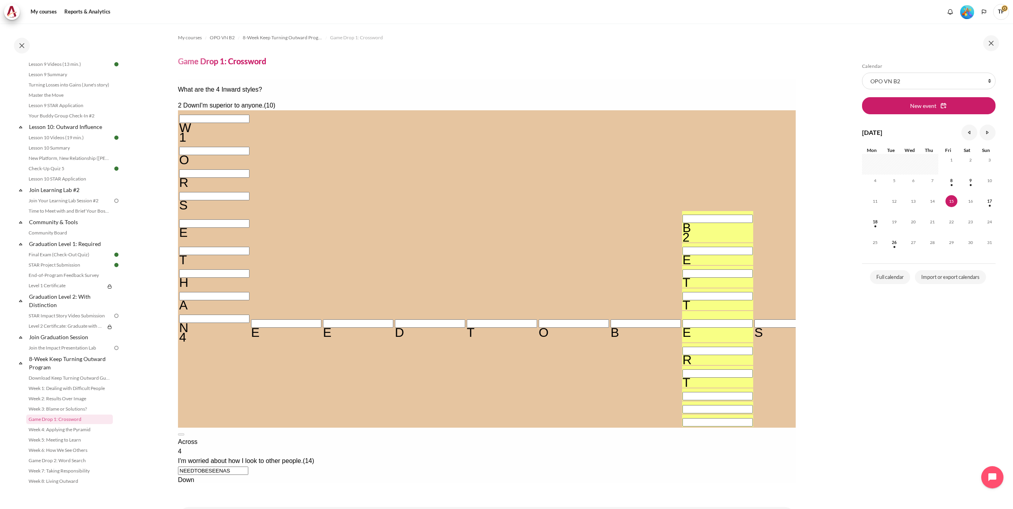
type input "BETTERTH＿＿"
type input "BETTERTHA＿"
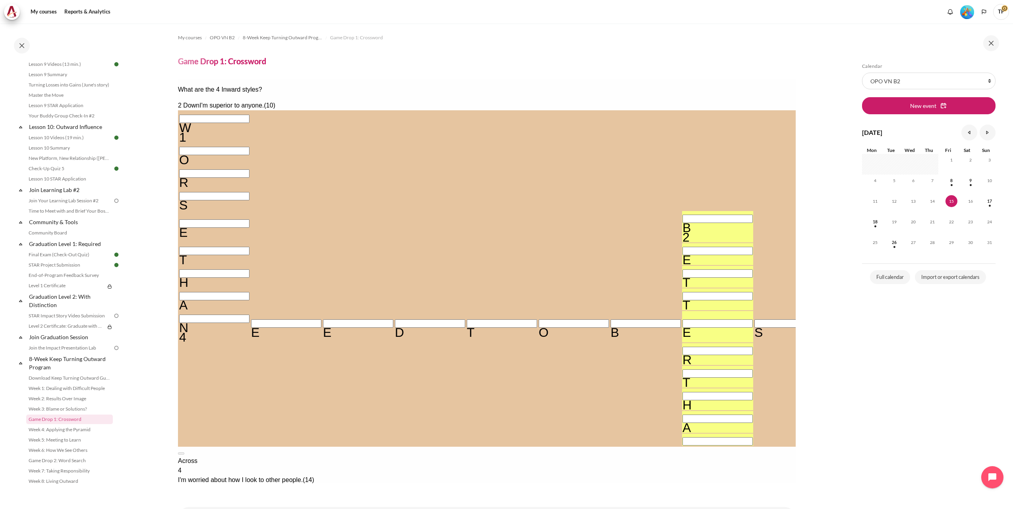
type input "BETTERTHAN"
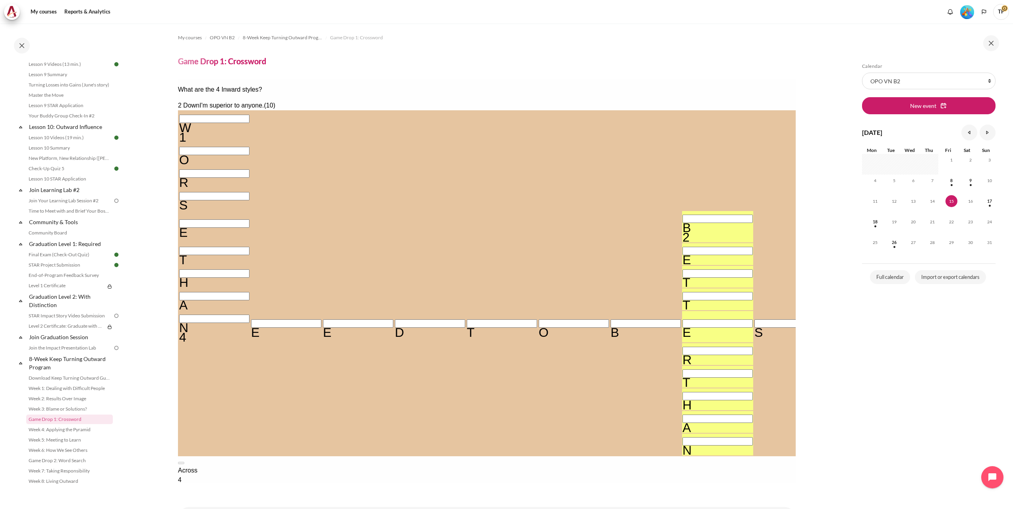
click at [826, 271] on input "Crossword grid. Use arrow keys to navigate and keyboard to enter characters. Us…" at bounding box center [861, 274] width 70 height 8
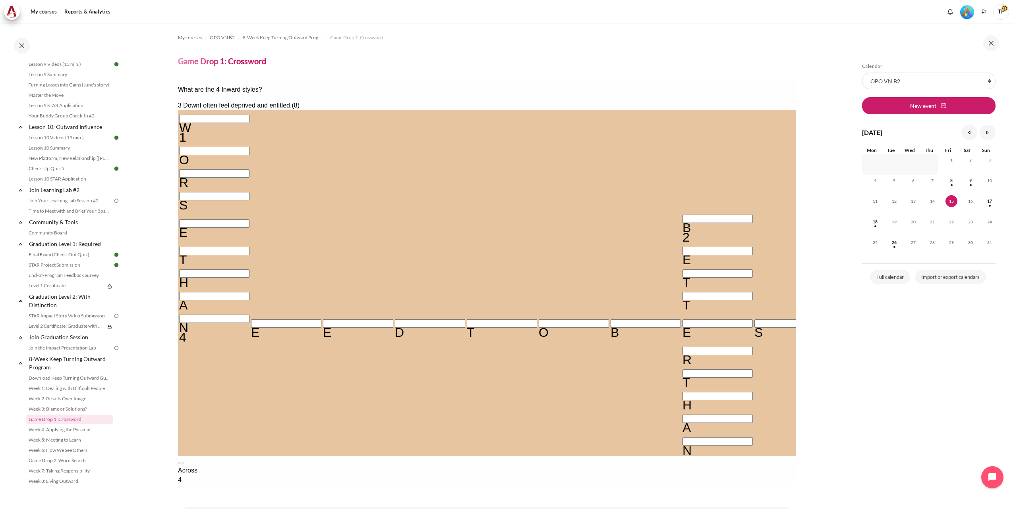
type input "I＿E＿＿＿＿＿"
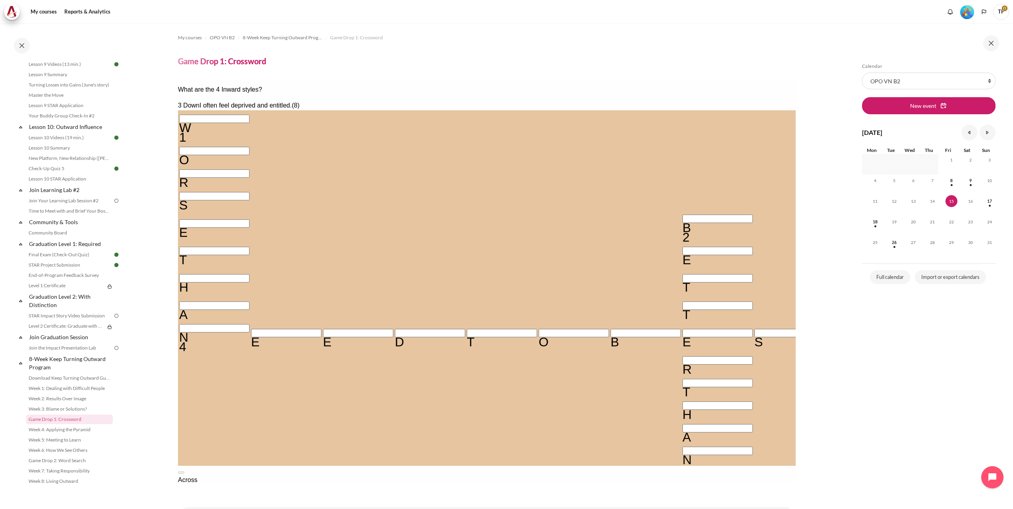
type input "IDE＿＿＿＿＿"
type input "IDES＿＿＿＿"
type input "IDESE＿＿＿"
type input "IDESER＿＿"
type input "IDESERV＿"
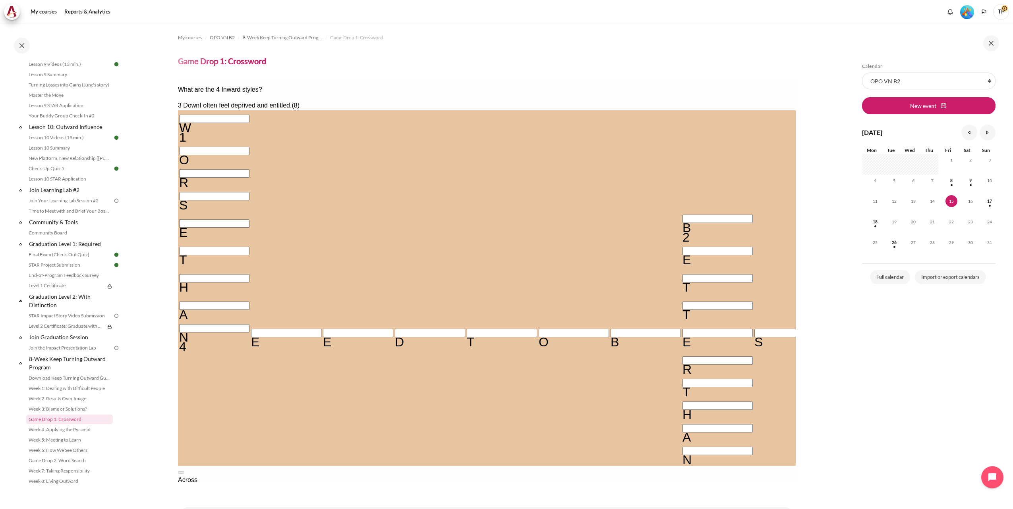
type input "IDESERVE"
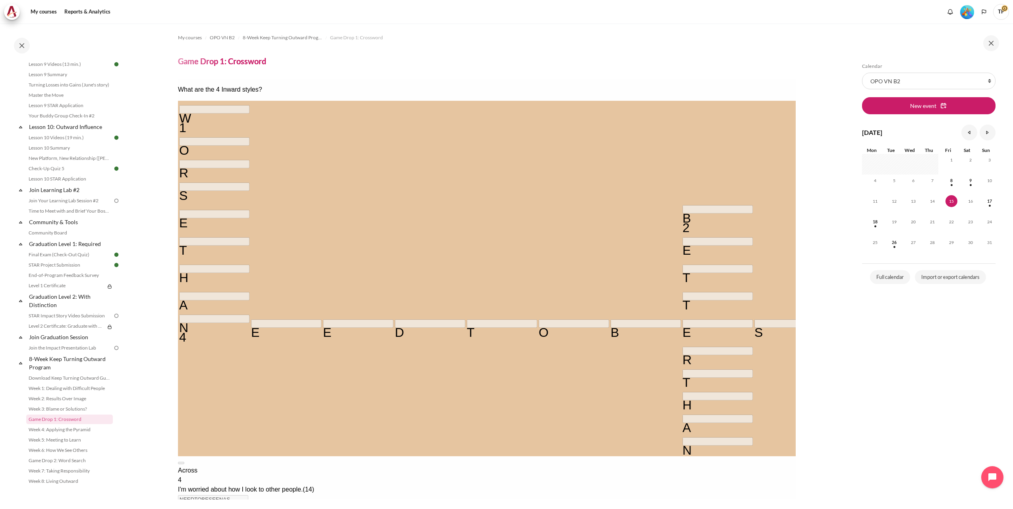
click at [967, 13] on img "Level #5" at bounding box center [967, 12] width 14 height 14
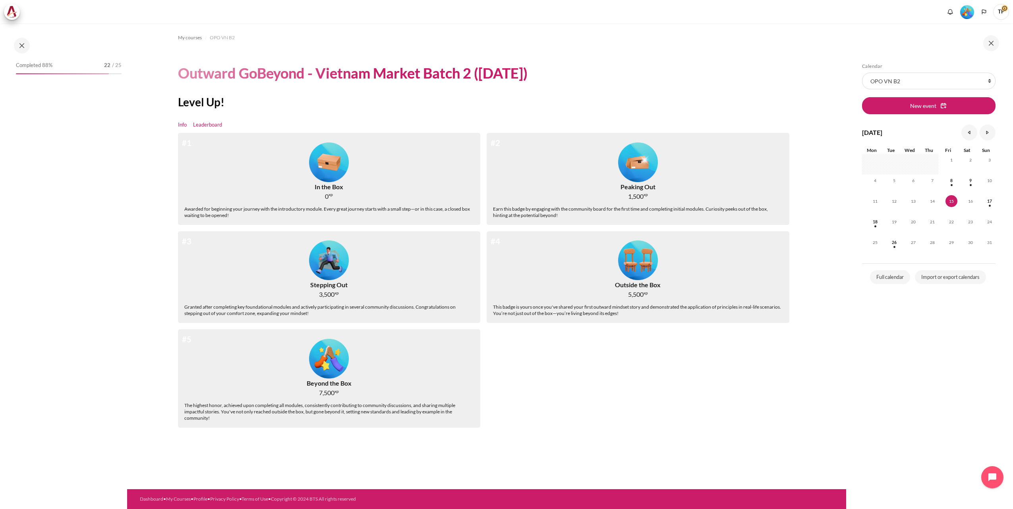
click at [211, 123] on link "Leaderboard" at bounding box center [207, 125] width 29 height 8
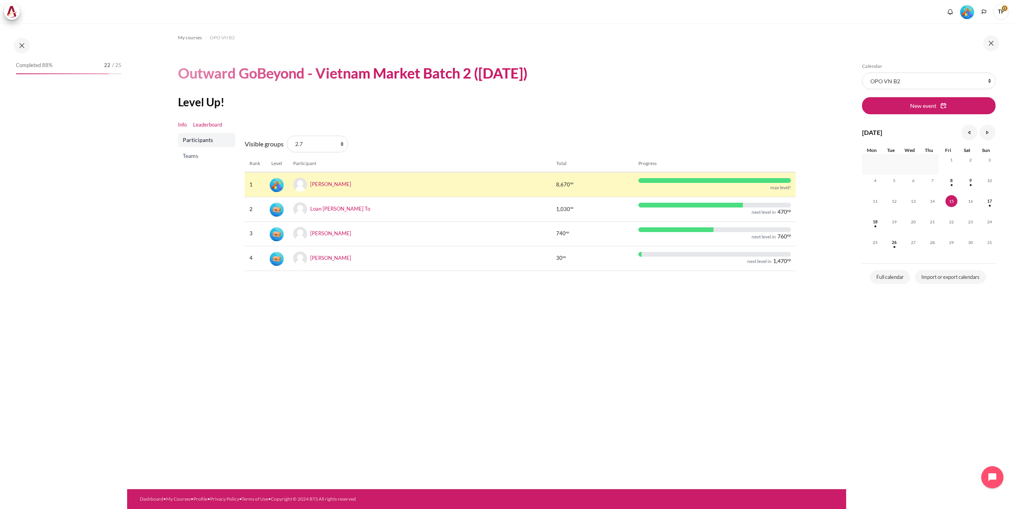
click at [181, 126] on link "Info" at bounding box center [182, 125] width 9 height 8
